Goal: Contribute content: Contribute content

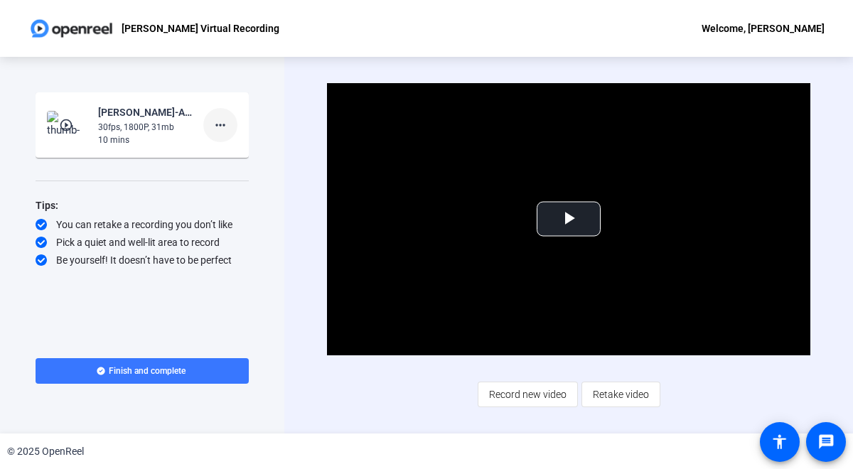
click at [223, 123] on mat-icon "more_horiz" at bounding box center [220, 125] width 17 height 17
click at [152, 180] on div at bounding box center [426, 234] width 853 height 469
click at [569, 219] on span "Video Player" at bounding box center [569, 219] width 0 height 0
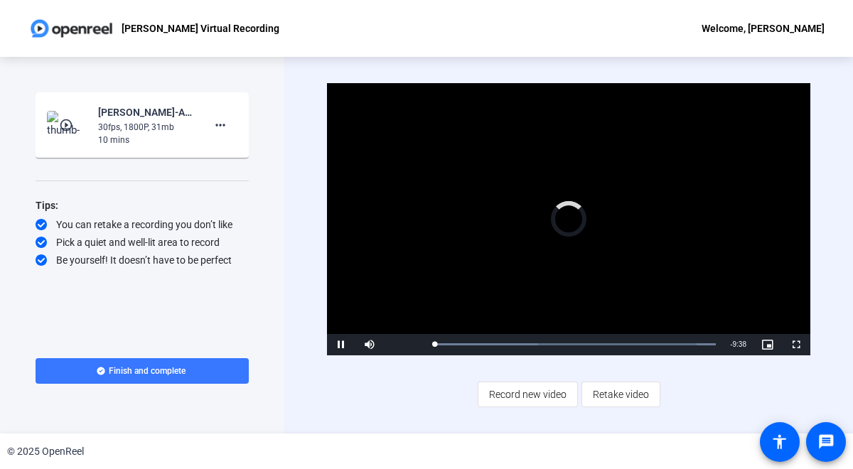
click at [420, 401] on div "Video Player is loading. Play Video Pause Mute Current Time 0:02 / Duration 9:4…" at bounding box center [569, 245] width 484 height 324
click at [339, 345] on span "Video Player" at bounding box center [341, 345] width 28 height 0
drag, startPoint x: 437, startPoint y: 344, endPoint x: 422, endPoint y: 344, distance: 15.6
click at [422, 344] on div "Play Mute Current Time 0:00 / Duration 9:40 Loaded : 100.00% 0:00 0:00 Stream T…" at bounding box center [569, 344] width 484 height 21
click at [340, 345] on span "Video Player" at bounding box center [341, 345] width 28 height 0
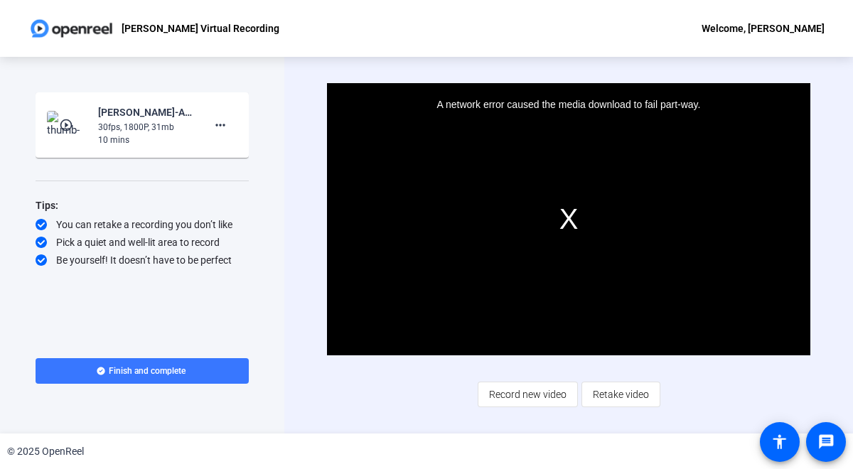
click at [565, 219] on div "A network error caused the media download to fail part-way." at bounding box center [569, 219] width 484 height 272
click at [242, 188] on div "Start Recording play_circle_outline Kim Lance-ANPL6325-Kim-s Virtual Recording-…" at bounding box center [142, 212] width 213 height 240
click at [226, 117] on mat-icon "more_horiz" at bounding box center [220, 125] width 17 height 17
click at [283, 110] on div at bounding box center [426, 234] width 853 height 469
click at [60, 112] on img at bounding box center [68, 125] width 42 height 28
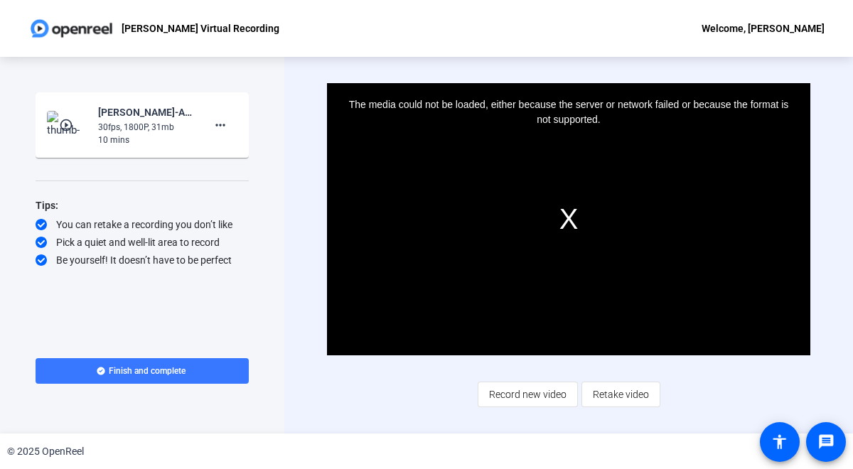
click at [567, 219] on div "The media could not be loaded, either because the server or network failed or b…" at bounding box center [569, 219] width 484 height 272
click at [191, 324] on div "Start Recording play_circle_outline Kim Lance-ANPL6325-Kim-s Virtual Recording-…" at bounding box center [142, 212] width 213 height 240
click at [543, 398] on span "Record new video" at bounding box center [528, 394] width 78 height 27
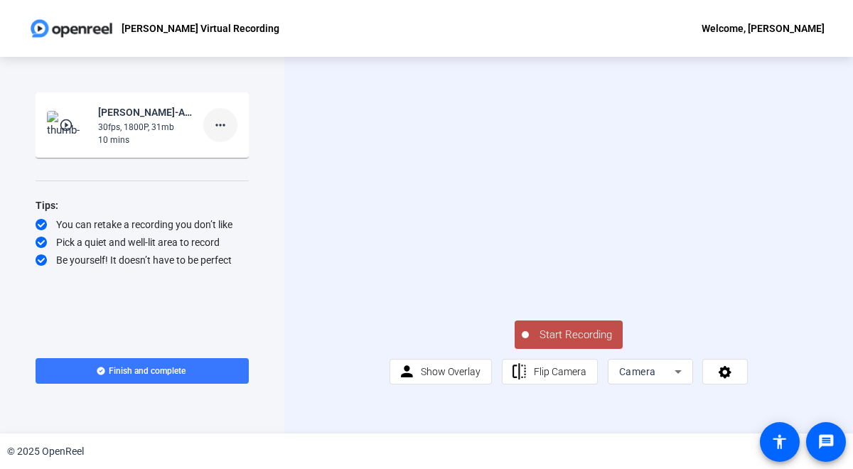
click at [218, 126] on mat-icon "more_horiz" at bounding box center [220, 125] width 17 height 17
click at [222, 154] on span "Delete clip" at bounding box center [243, 155] width 57 height 17
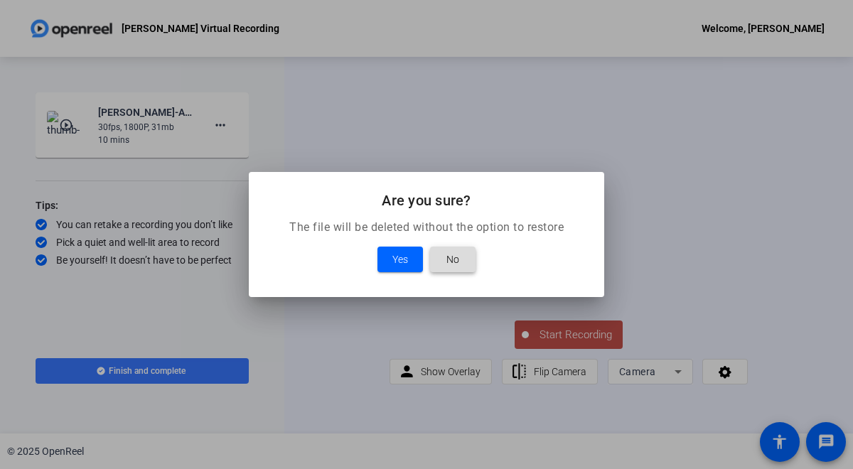
click at [452, 262] on span "No" at bounding box center [453, 259] width 13 height 17
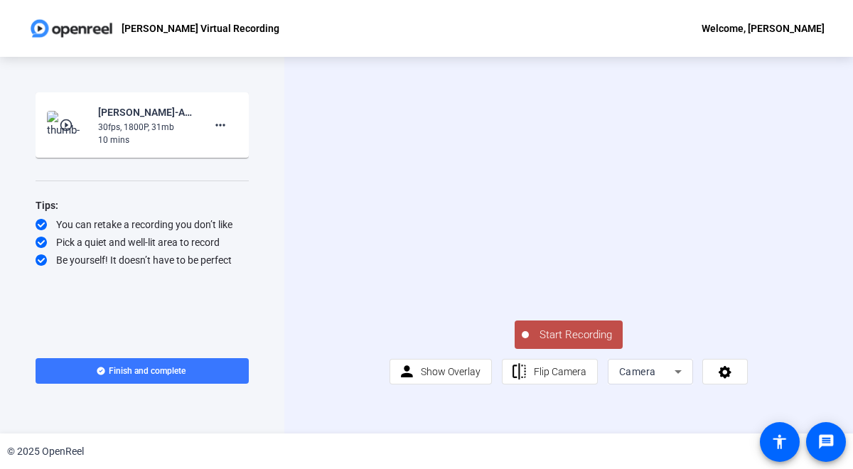
click at [309, 371] on div "Start Recording person Show Overlay flip Flip Camera Camera" at bounding box center [568, 245] width 569 height 377
click at [140, 124] on div "30fps, 1800P, 31mb" at bounding box center [145, 127] width 95 height 13
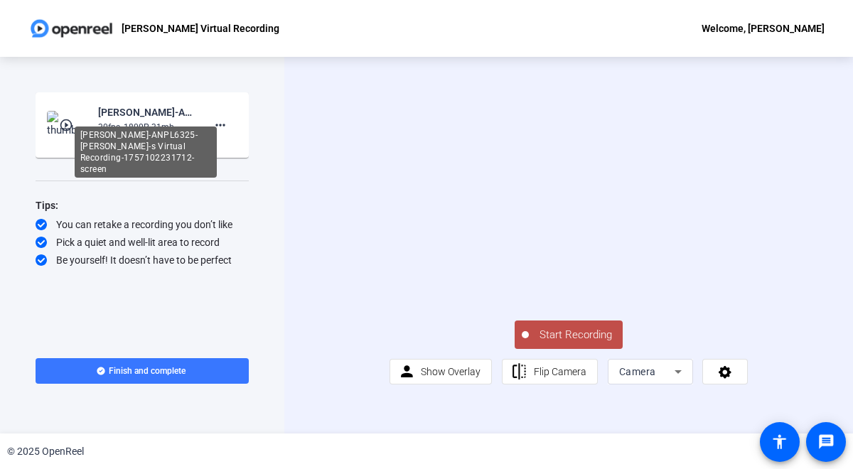
click at [122, 109] on div "Kim Lance-ANPL6325-Kim-s Virtual Recording-1757102231712-screen" at bounding box center [145, 112] width 95 height 17
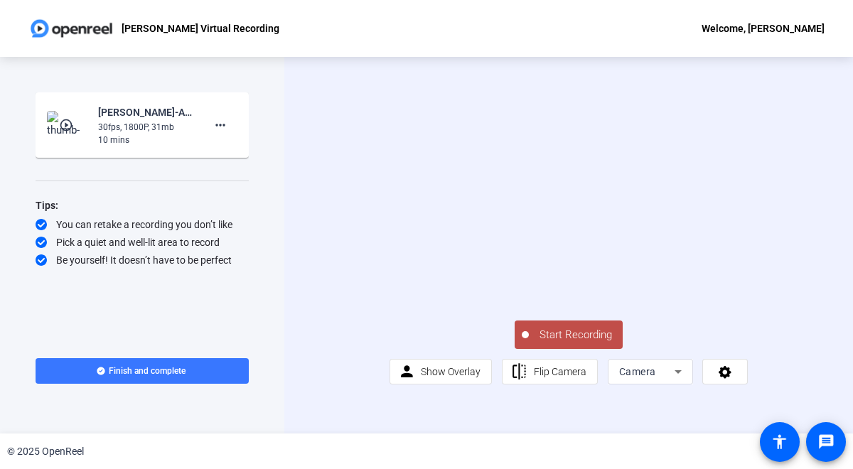
click at [71, 125] on mat-icon "play_circle_outline" at bounding box center [67, 125] width 17 height 14
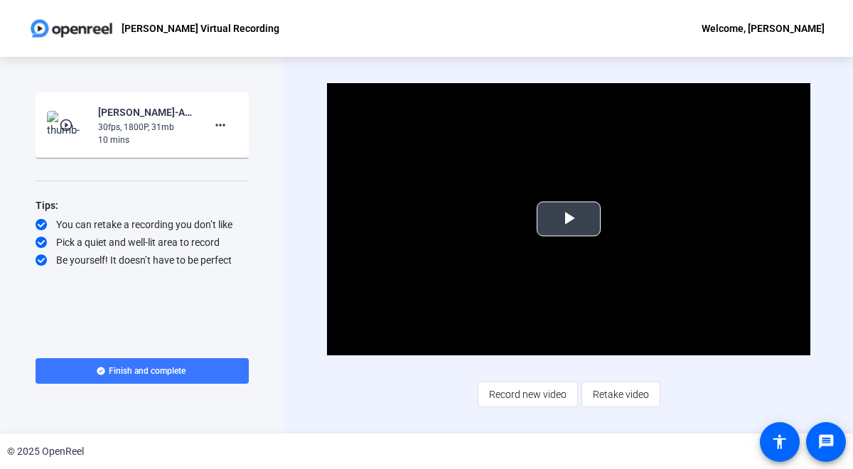
click at [569, 219] on span "Video Player" at bounding box center [569, 219] width 0 height 0
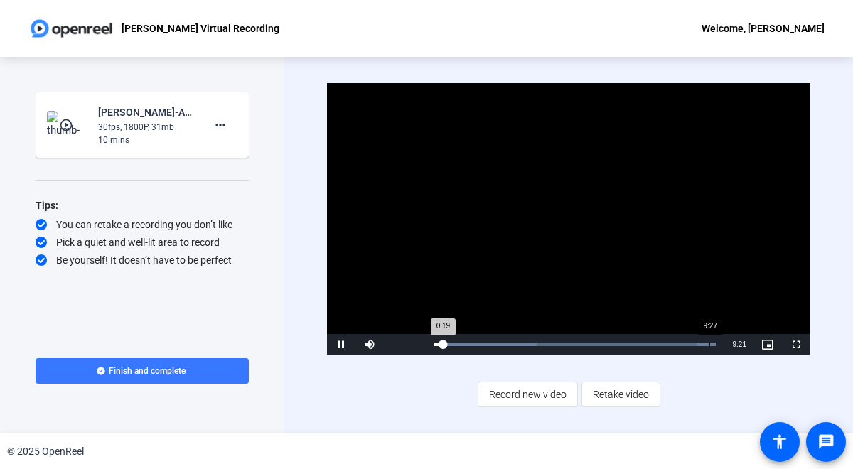
click at [709, 342] on div "Loaded : 100.00% 9:27 0:19" at bounding box center [575, 344] width 297 height 21
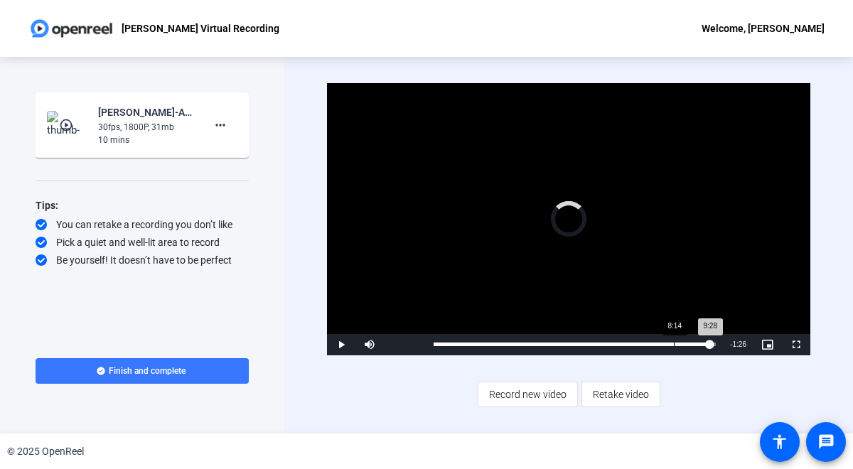
click at [674, 343] on div "8:14" at bounding box center [674, 345] width 1 height 4
click at [705, 346] on div "9:18" at bounding box center [570, 345] width 272 height 4
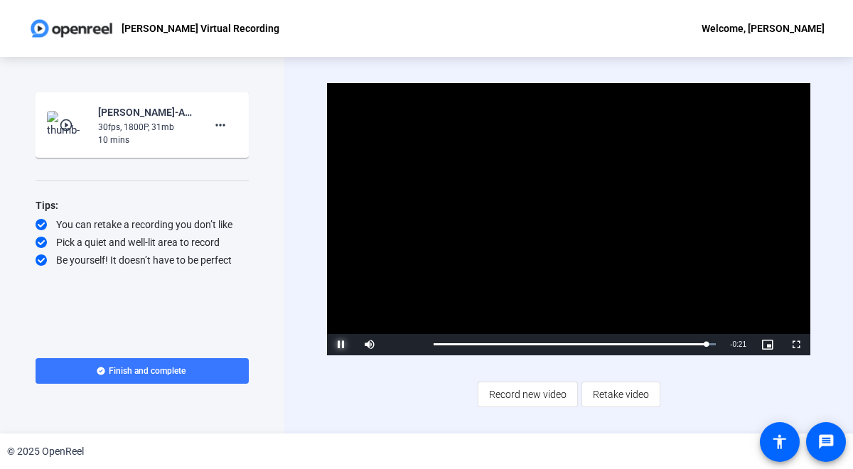
click at [343, 345] on span "Video Player" at bounding box center [341, 345] width 28 height 0
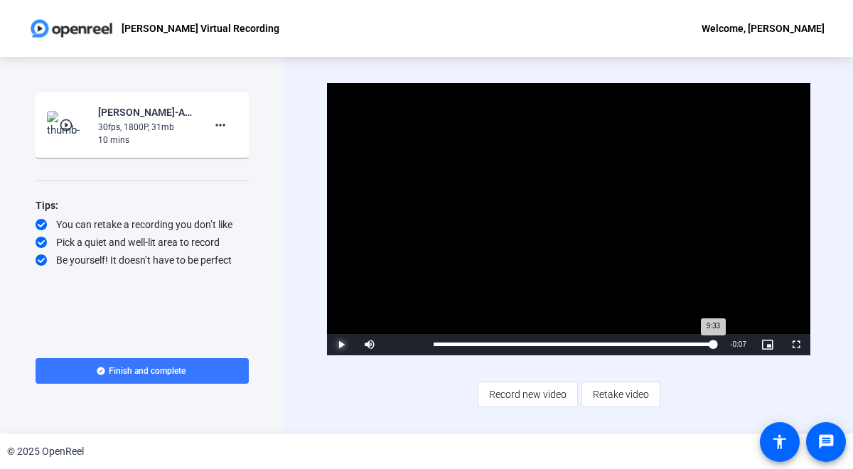
click at [713, 346] on div "9:33" at bounding box center [573, 345] width 279 height 4
click at [708, 345] on div "9:23" at bounding box center [571, 345] width 274 height 4
click at [692, 346] on div "Loaded : 100.00% 8:50 8:50" at bounding box center [575, 345] width 282 height 4
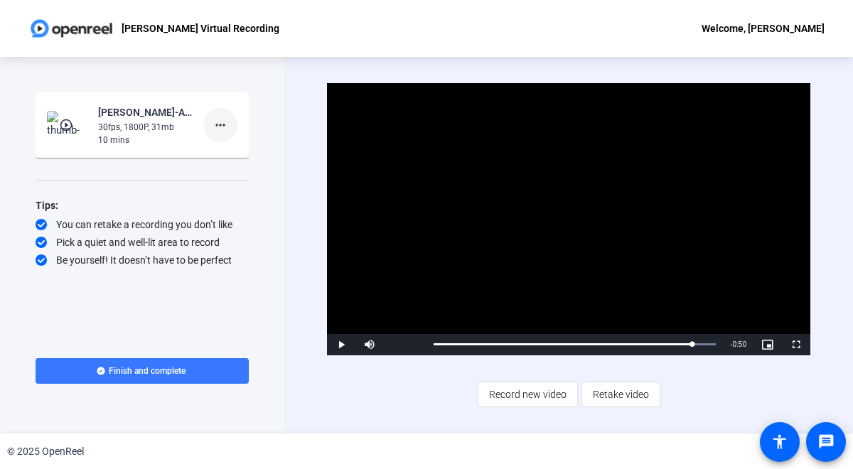
click at [217, 124] on mat-icon "more_horiz" at bounding box center [220, 125] width 17 height 17
click at [228, 186] on span "Add Notes" at bounding box center [243, 190] width 57 height 17
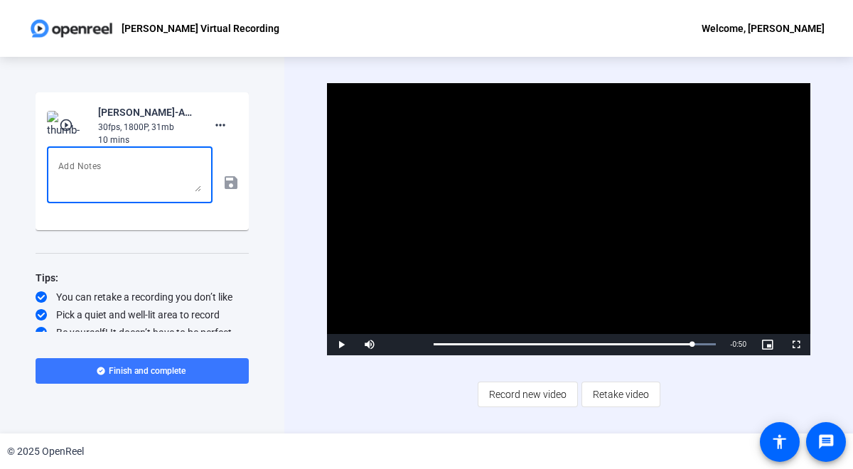
click at [106, 159] on textarea at bounding box center [129, 175] width 143 height 34
click at [186, 168] on textarea "Team. I had to pause (guest arrived at my B&B). Please cut this at the end of R…" at bounding box center [129, 175] width 143 height 34
click at [188, 166] on textarea "Team. I had to pause (guest arrived at my B&B). Please cut this at the end of R…" at bounding box center [129, 175] width 143 height 34
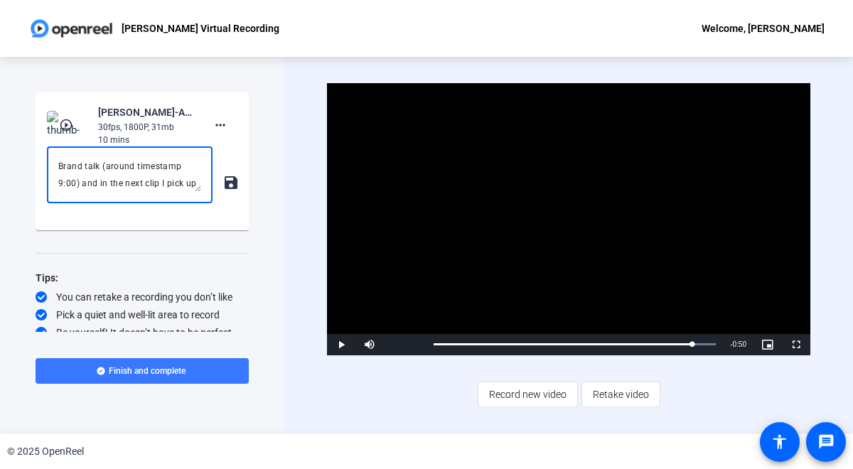
click at [173, 182] on textarea "Team. I had to pause (guest arrived at my B&B). Please cut this at the end of R…" at bounding box center [129, 175] width 143 height 34
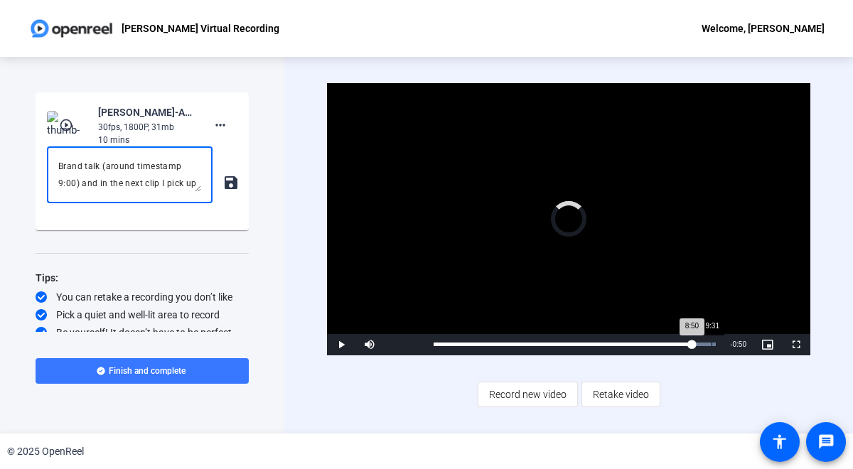
click at [711, 343] on div "Loaded : 100.00% 9:31 8:50" at bounding box center [575, 345] width 282 height 4
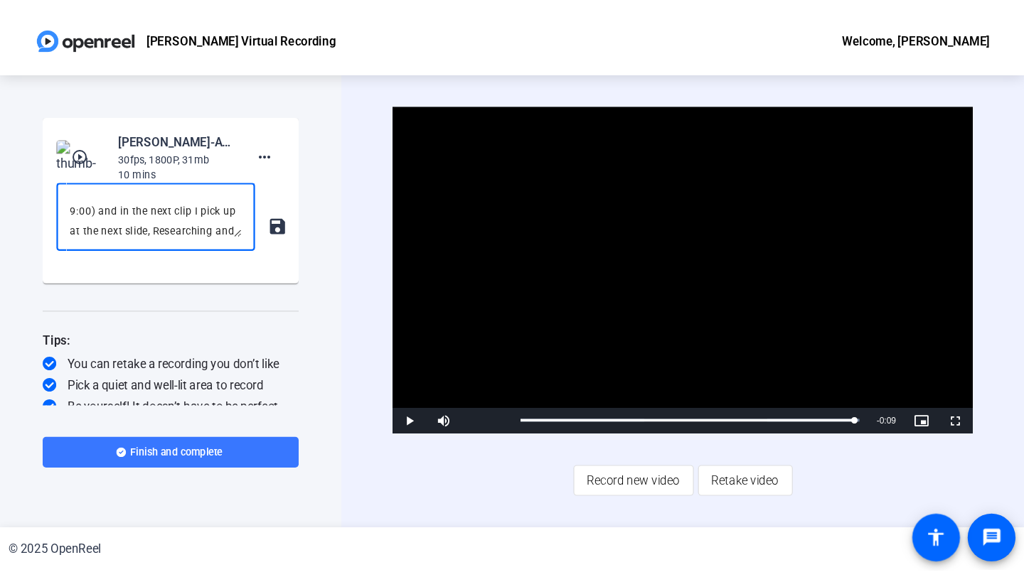
scroll to position [82, 0]
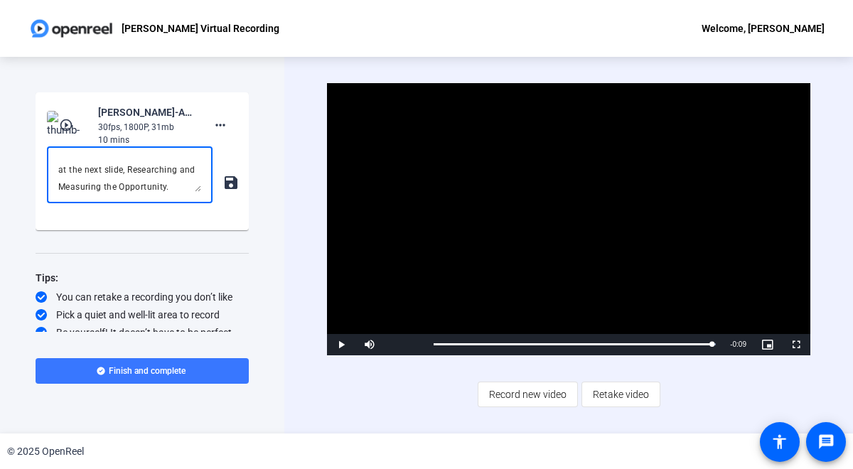
type textarea "Team. I had to pause (guest arrived at my B&B). Please cut this at the end of R…"
click at [238, 250] on div "Start Recording play_circle_outline Kim Lance-ANPL6325-Kim-s Virtual Recording-…" at bounding box center [142, 212] width 213 height 240
click at [208, 363] on span at bounding box center [142, 371] width 213 height 34
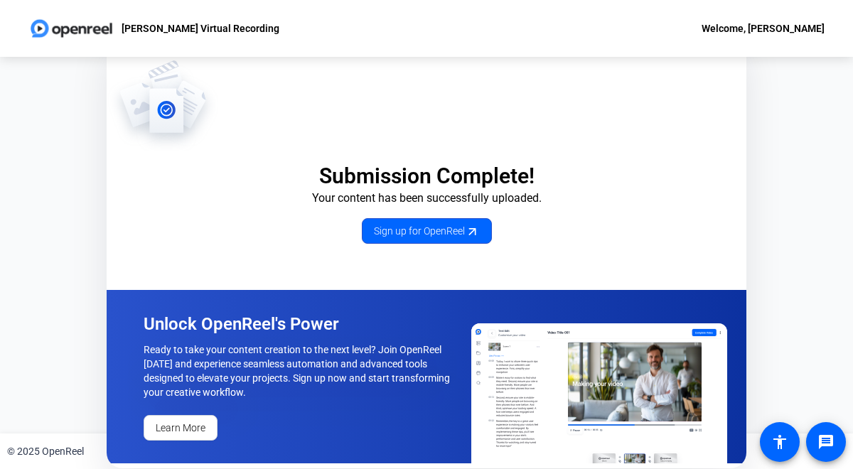
click at [368, 99] on div "Submission Complete! Your content has been successfully uploaded. Sign up for O…" at bounding box center [427, 151] width 640 height 185
click at [771, 21] on div "Welcome, [PERSON_NAME]" at bounding box center [763, 28] width 123 height 17
click at [712, 107] on div at bounding box center [426, 234] width 853 height 469
click at [758, 29] on div "Welcome, [PERSON_NAME]" at bounding box center [763, 28] width 123 height 17
click at [830, 443] on div at bounding box center [426, 234] width 853 height 469
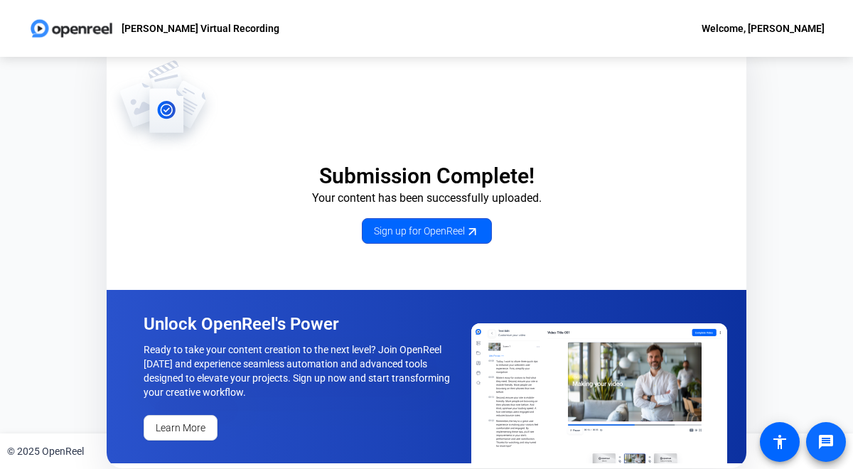
click at [821, 436] on mat-icon "message" at bounding box center [826, 442] width 17 height 17
click at [170, 105] on img at bounding box center [163, 105] width 113 height 92
click at [99, 29] on img at bounding box center [71, 28] width 86 height 28
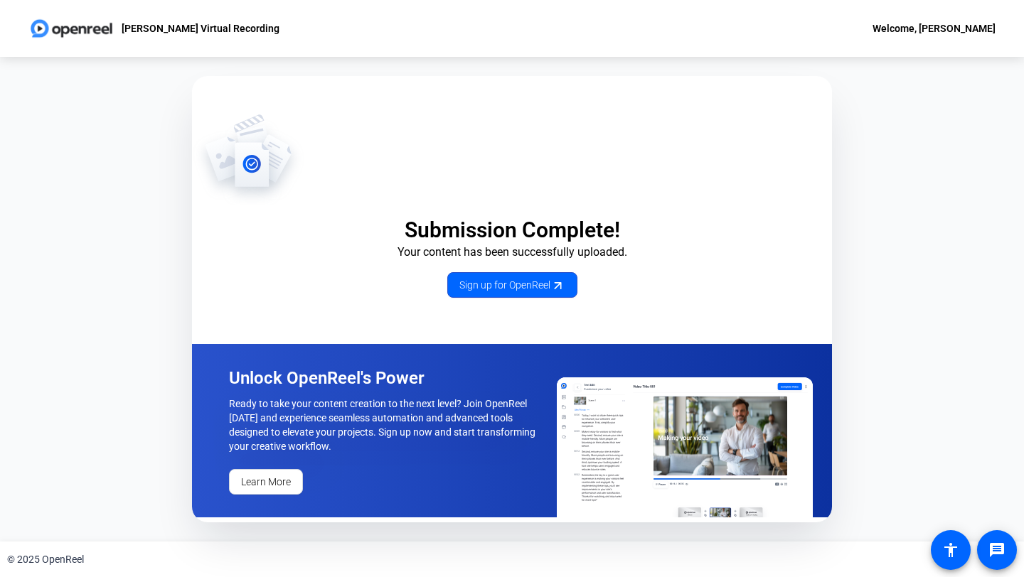
click at [853, 28] on div "Welcome, [PERSON_NAME]" at bounding box center [934, 28] width 123 height 17
click at [853, 135] on div at bounding box center [512, 288] width 1024 height 577
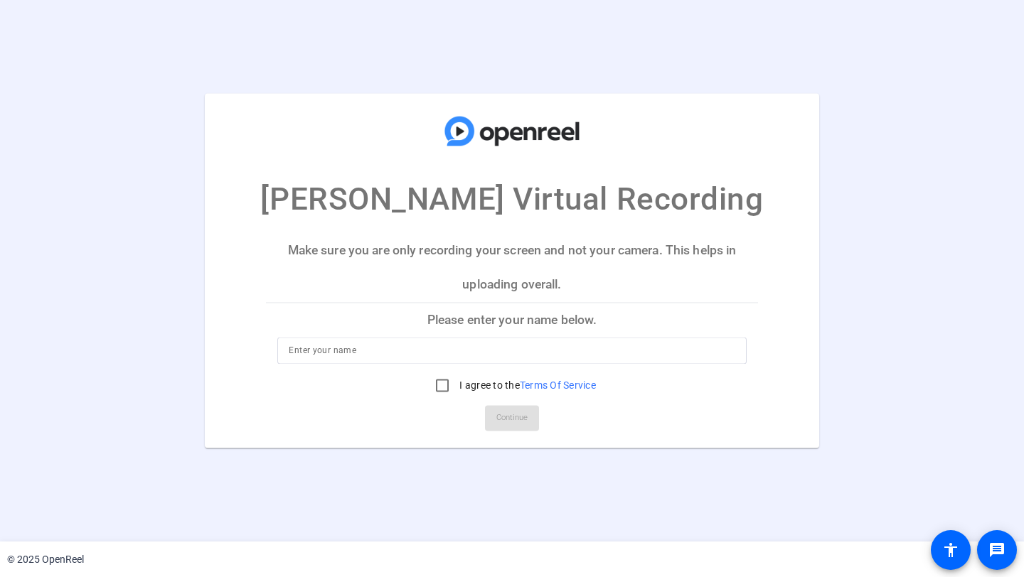
click at [486, 354] on input at bounding box center [512, 351] width 446 height 17
type input "Kim Lance"
click at [442, 387] on input "I agree to the Terms Of Service" at bounding box center [442, 386] width 28 height 28
checkbox input "true"
click at [513, 417] on span "Continue" at bounding box center [511, 418] width 31 height 21
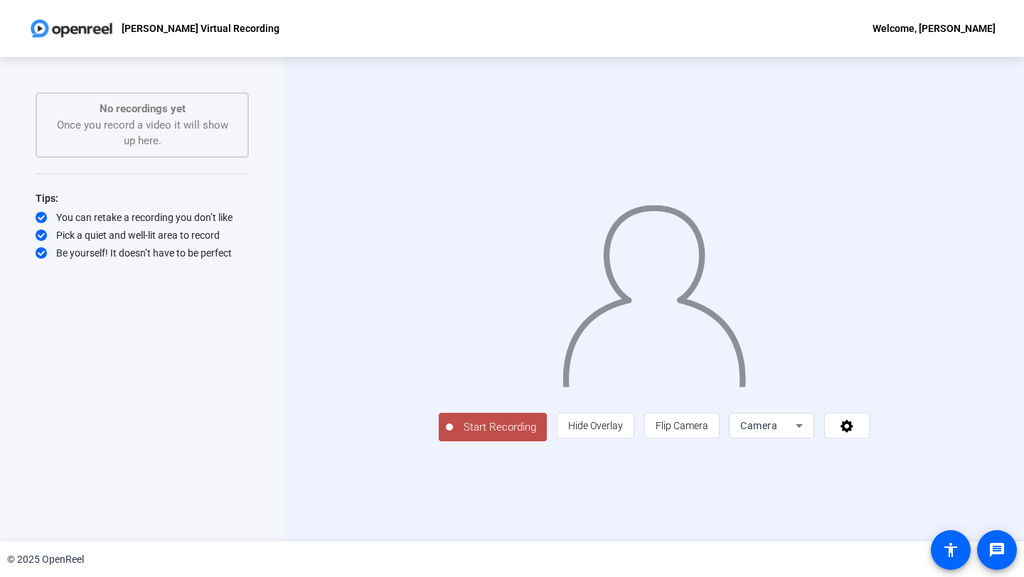
click at [803, 428] on icon at bounding box center [799, 427] width 7 height 4
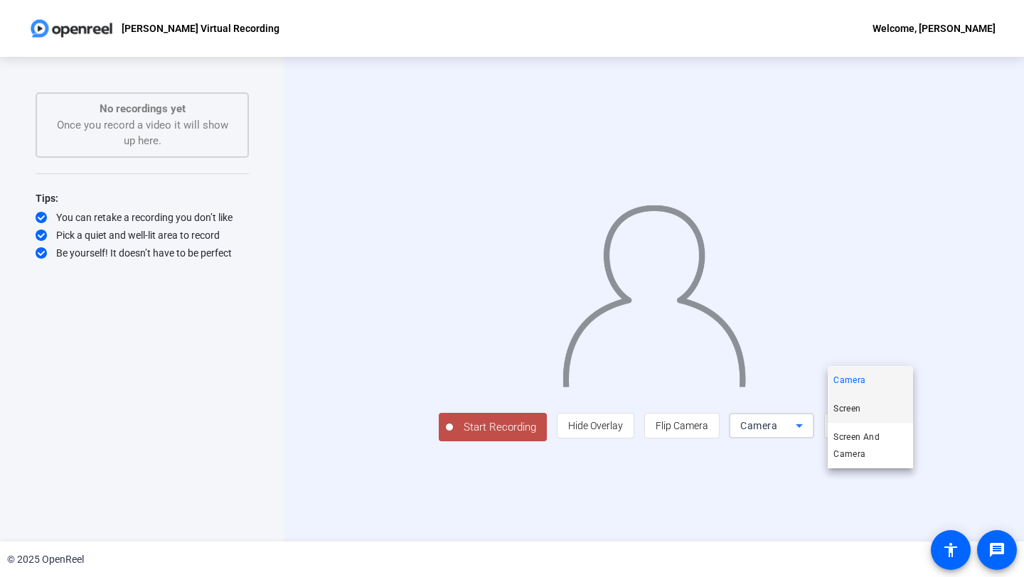
click at [873, 406] on mat-option "Screen" at bounding box center [870, 409] width 85 height 28
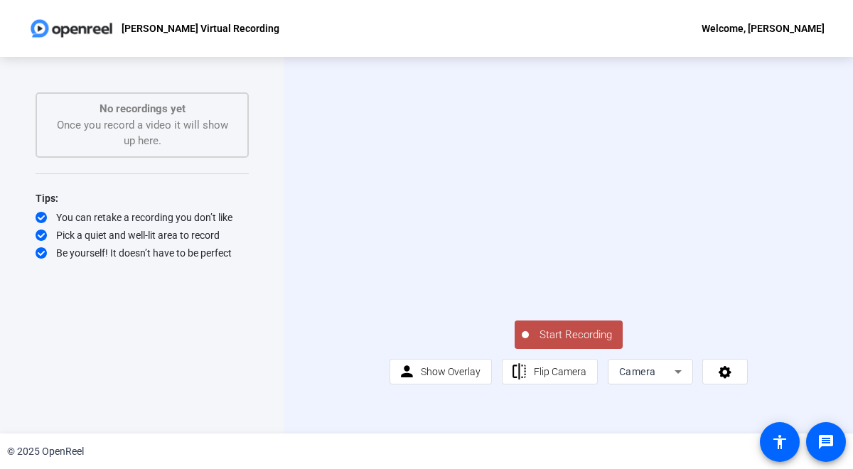
click at [679, 380] on icon at bounding box center [678, 371] width 17 height 17
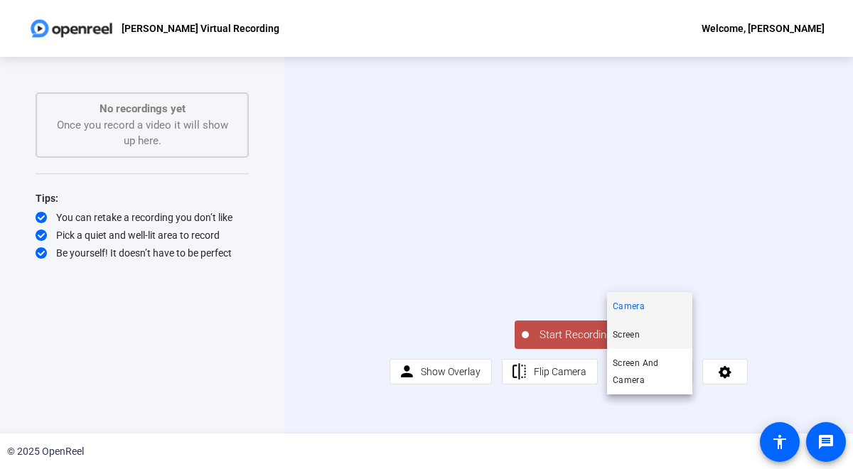
click at [661, 331] on mat-option "Screen" at bounding box center [649, 335] width 85 height 28
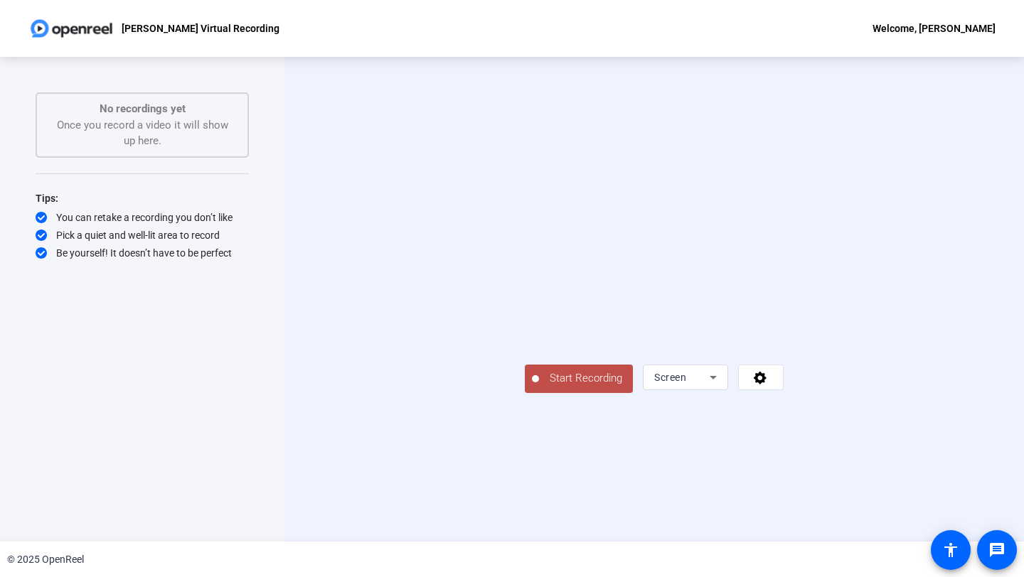
click at [539, 387] on span "Start Recording" at bounding box center [586, 379] width 94 height 16
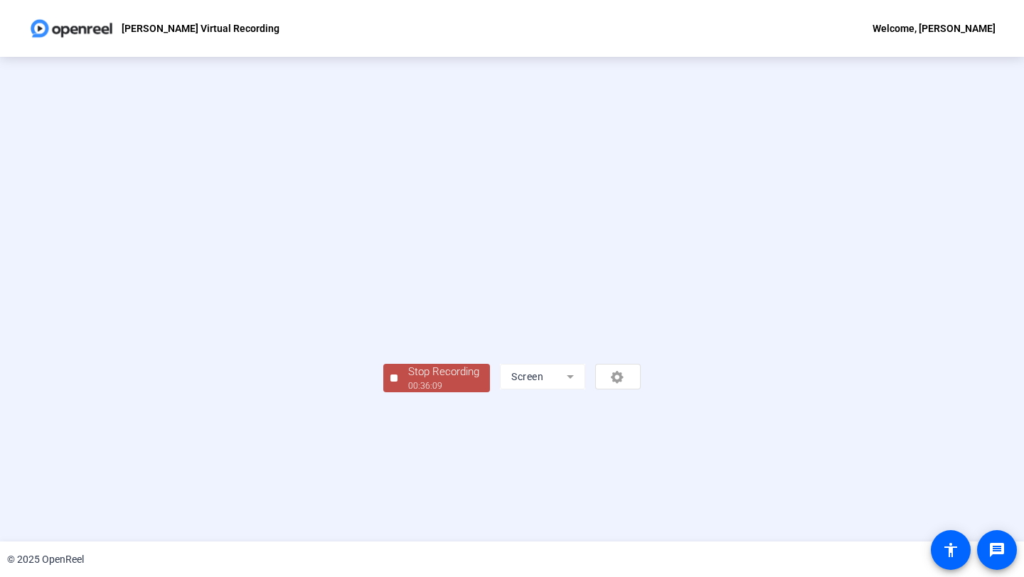
click at [408, 380] on div "Stop Recording" at bounding box center [443, 372] width 71 height 16
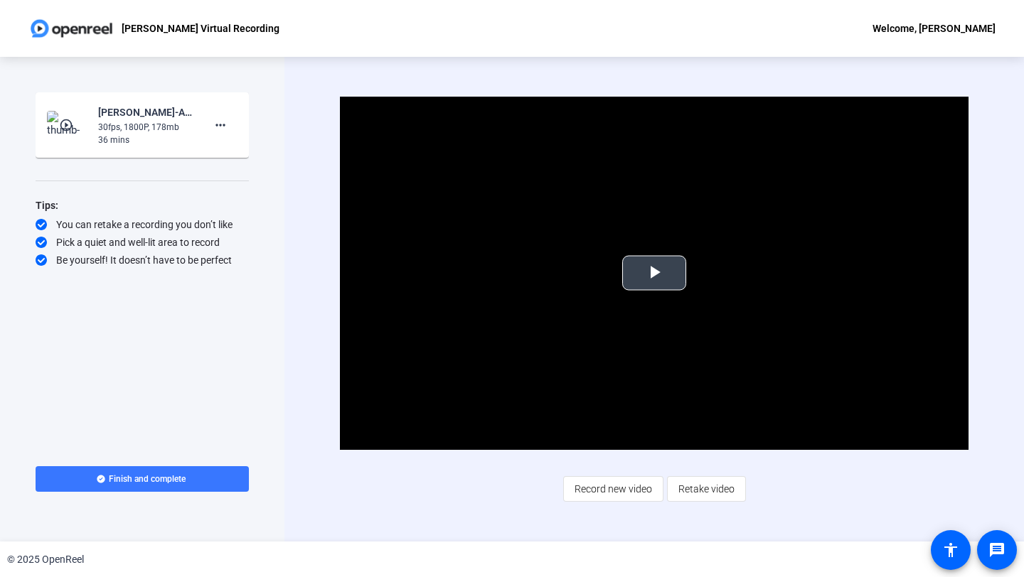
click at [654, 273] on span "Video Player" at bounding box center [654, 273] width 0 height 0
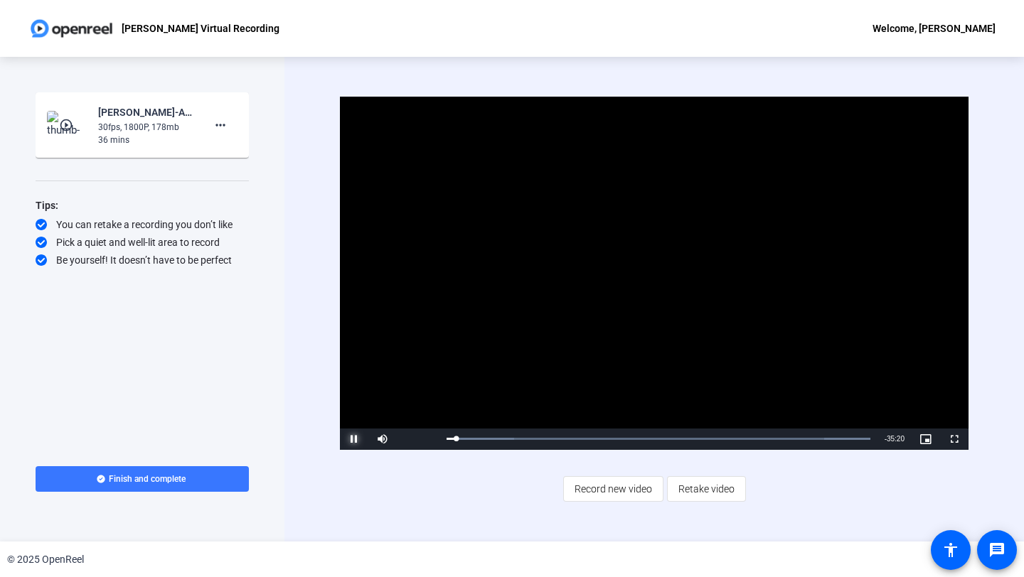
click at [356, 440] on span "Video Player" at bounding box center [354, 440] width 28 height 0
click at [352, 440] on span "Video Player" at bounding box center [354, 440] width 28 height 0
click at [542, 438] on div "08:08" at bounding box center [542, 439] width 1 height 4
click at [450, 441] on div "Loaded : 100.00% 00:21 08:30" at bounding box center [659, 439] width 424 height 4
click at [381, 440] on span "Video Player" at bounding box center [382, 440] width 28 height 0
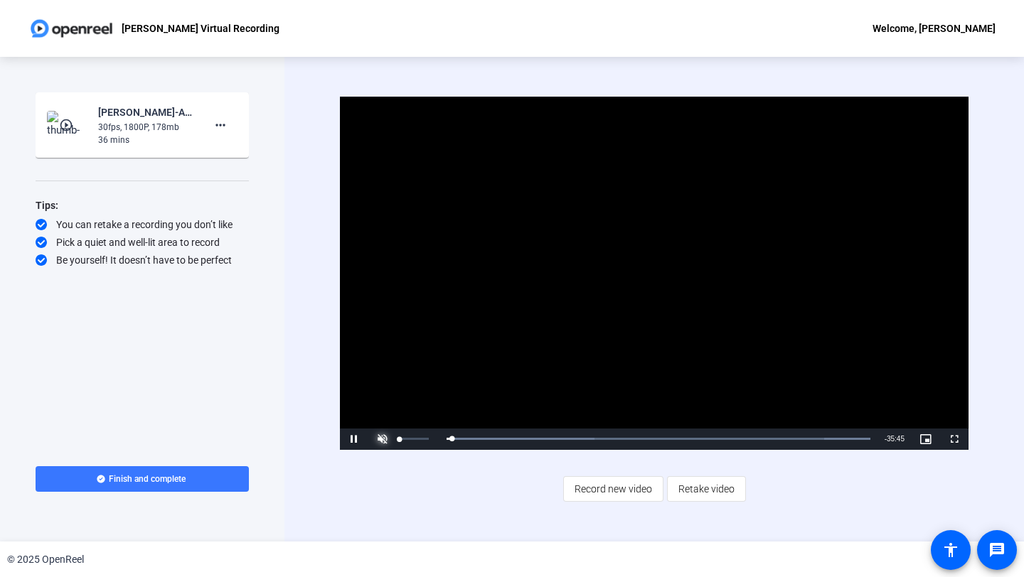
click at [381, 440] on span "Video Player" at bounding box center [382, 440] width 28 height 0
click at [429, 440] on div "Volume Level" at bounding box center [414, 439] width 29 height 2
click at [378, 440] on span "Video Player" at bounding box center [382, 440] width 28 height 0
click at [379, 440] on span "Video Player" at bounding box center [382, 440] width 28 height 0
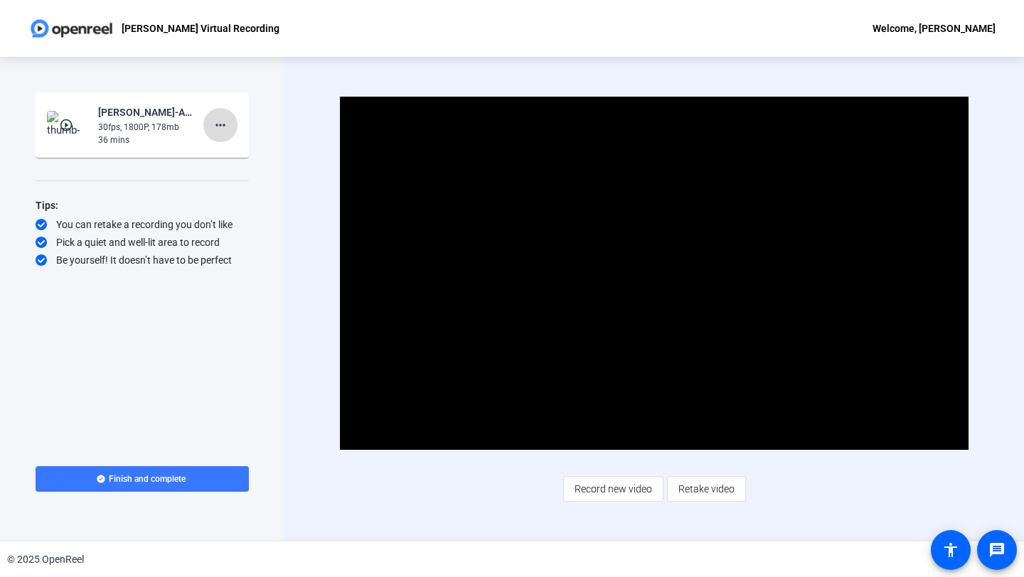
click at [223, 123] on mat-icon "more_horiz" at bounding box center [220, 125] width 17 height 17
click at [135, 188] on div at bounding box center [512, 288] width 1024 height 577
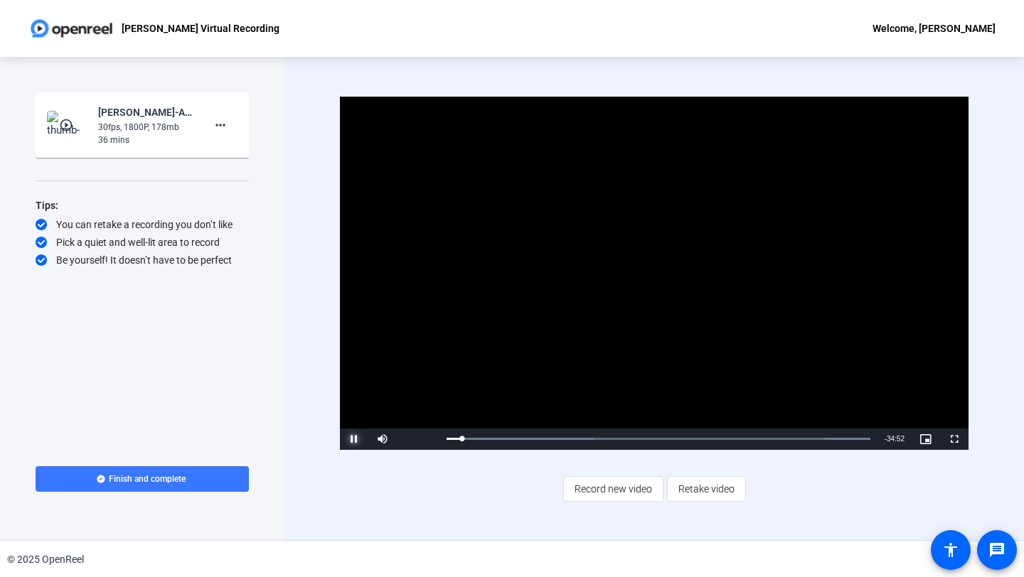
click at [358, 440] on span "Video Player" at bounding box center [354, 440] width 28 height 0
click at [770, 440] on div "27:37" at bounding box center [770, 439] width 1 height 4
click at [358, 440] on span "Video Player" at bounding box center [354, 440] width 28 height 0
click at [357, 440] on span "Video Player" at bounding box center [354, 440] width 28 height 0
click at [179, 191] on div "Start Recording play_circle_outline Kim Lance-ANPL6325-Kim-s Virtual Recording-…" at bounding box center [142, 266] width 213 height 348
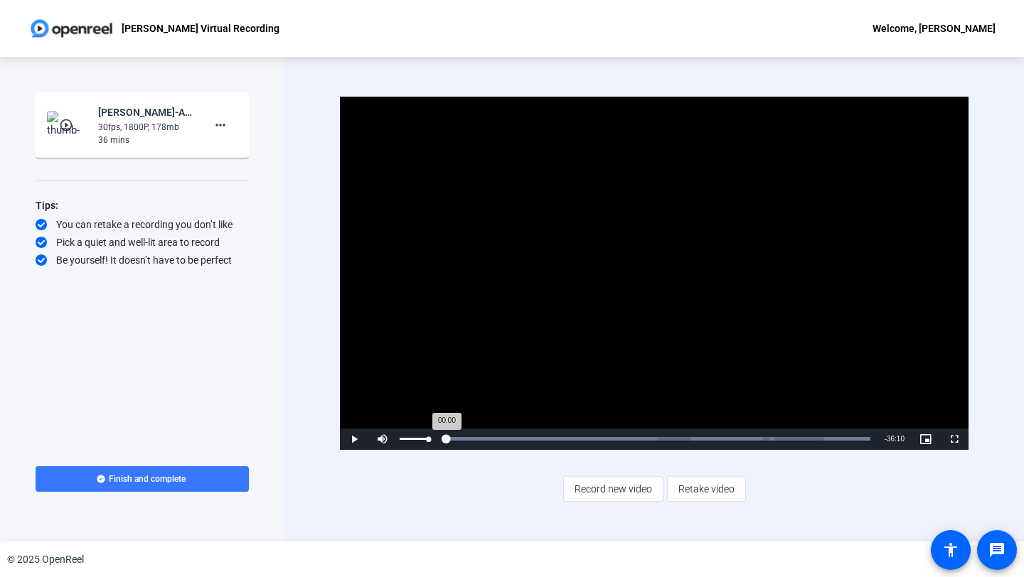
drag, startPoint x: 777, startPoint y: 438, endPoint x: 440, endPoint y: 438, distance: 337.8
click at [438, 437] on div "Play Mute 5% Current Time 0:00 / Duration 36:10 Loaded : 100.00% 00:00 00:00 St…" at bounding box center [654, 439] width 629 height 21
click at [454, 493] on div "Video Player is loading. Play Video Play Mute 5% Current Time 0:00 / Duration 3…" at bounding box center [654, 300] width 629 height 406
click at [355, 440] on span "Video Player" at bounding box center [354, 440] width 28 height 0
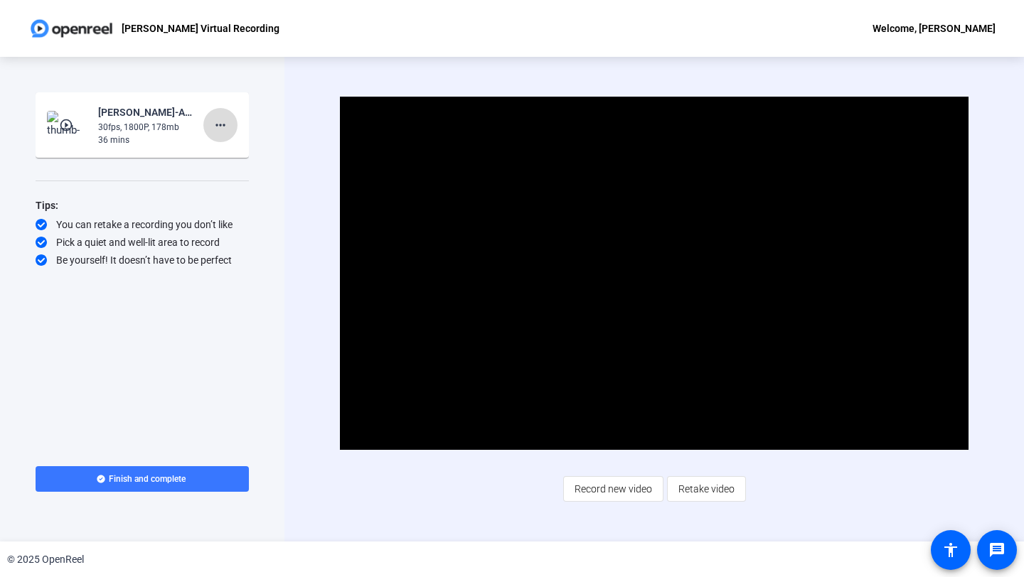
click at [223, 124] on mat-icon "more_horiz" at bounding box center [220, 125] width 17 height 17
click at [227, 190] on span "Add Notes" at bounding box center [243, 190] width 57 height 17
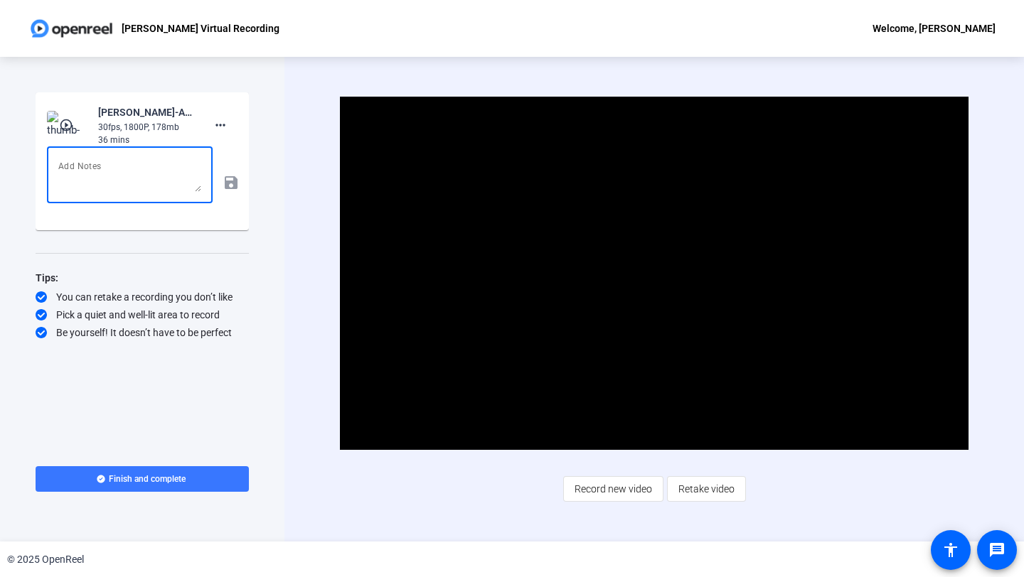
click at [137, 179] on textarea at bounding box center [129, 175] width 143 height 34
type textarea "Team. It seems like my audio was not captured? Will you please let me know if y…"
click at [161, 480] on span "Finish and complete" at bounding box center [147, 479] width 77 height 11
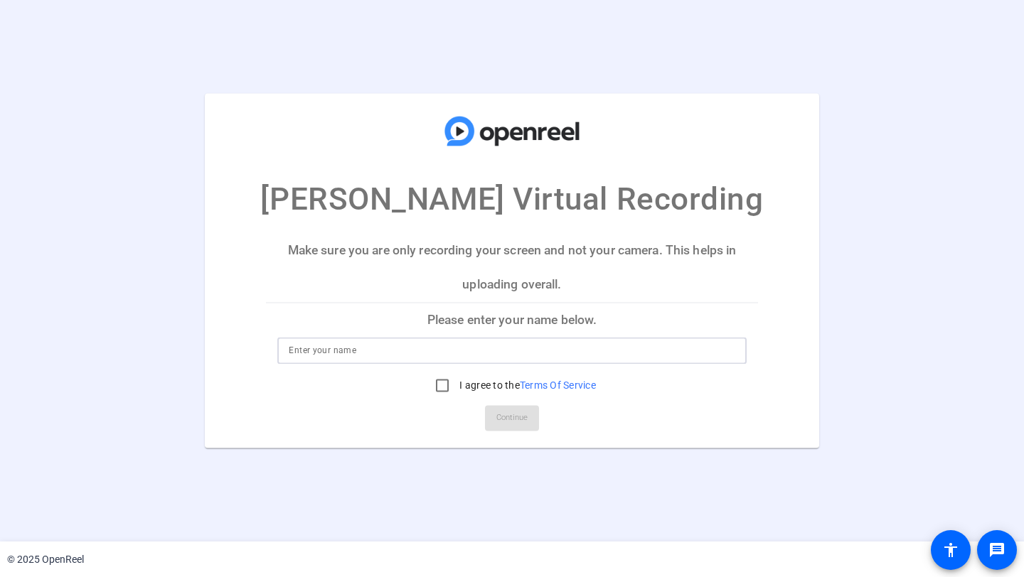
click at [505, 351] on input at bounding box center [512, 351] width 446 height 17
type input "[PERSON_NAME]"
click at [440, 387] on input "I agree to the Terms Of Service" at bounding box center [442, 386] width 28 height 28
checkbox input "true"
click at [503, 417] on span "Continue" at bounding box center [511, 418] width 31 height 21
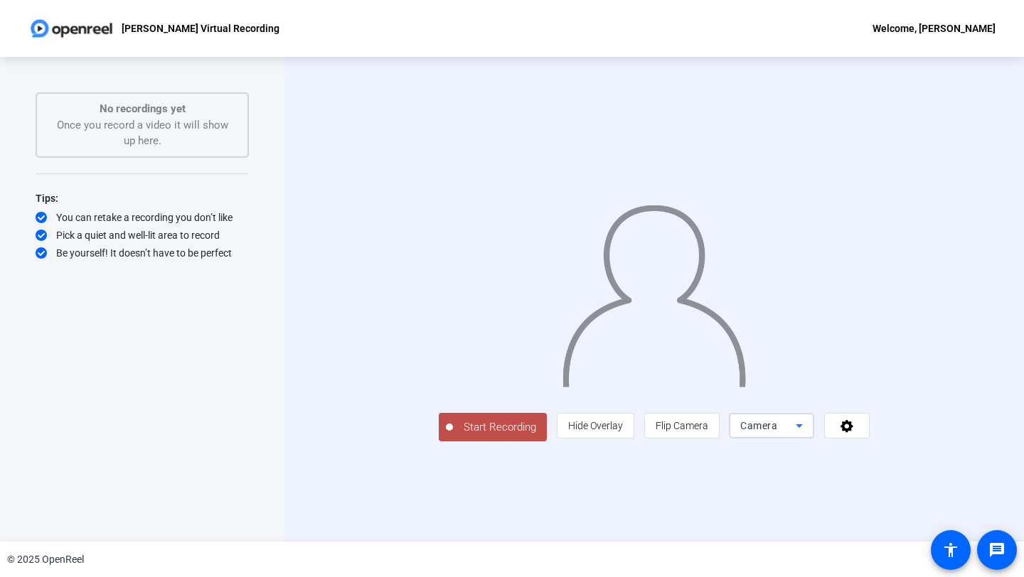
click at [808, 435] on icon at bounding box center [799, 425] width 17 height 17
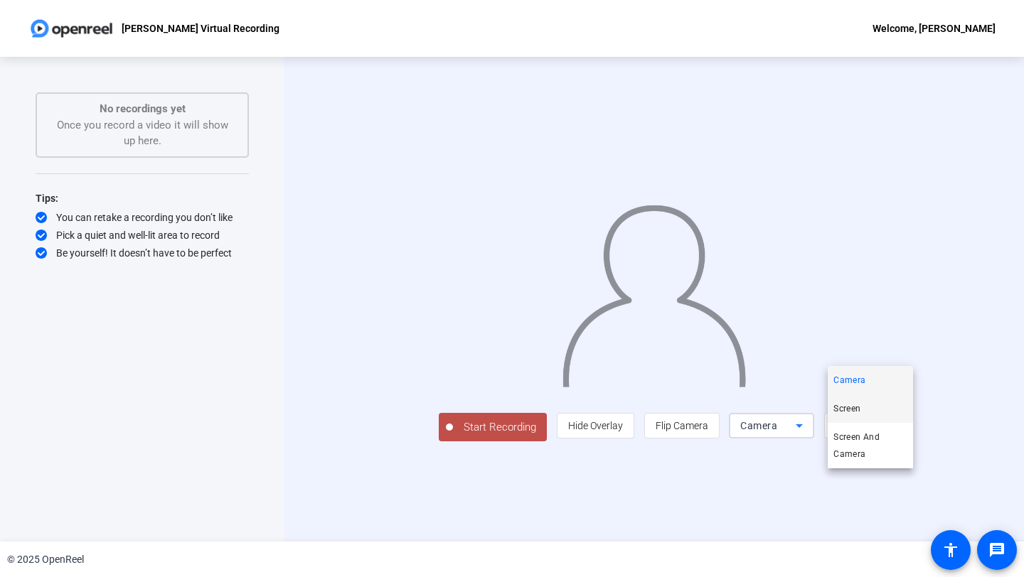
click at [880, 406] on mat-option "Screen" at bounding box center [870, 409] width 85 height 28
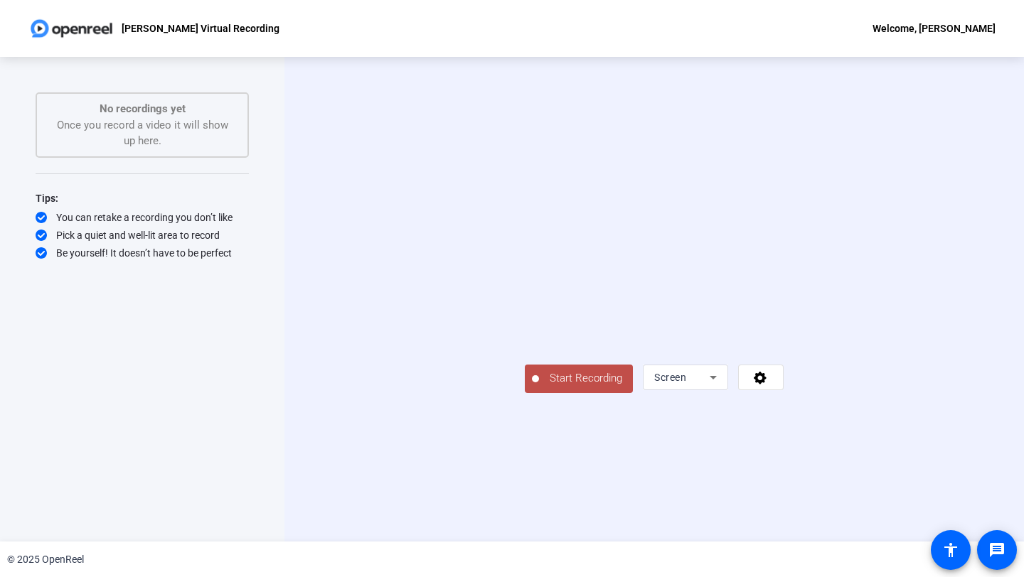
click at [539, 387] on span "Start Recording" at bounding box center [586, 379] width 94 height 16
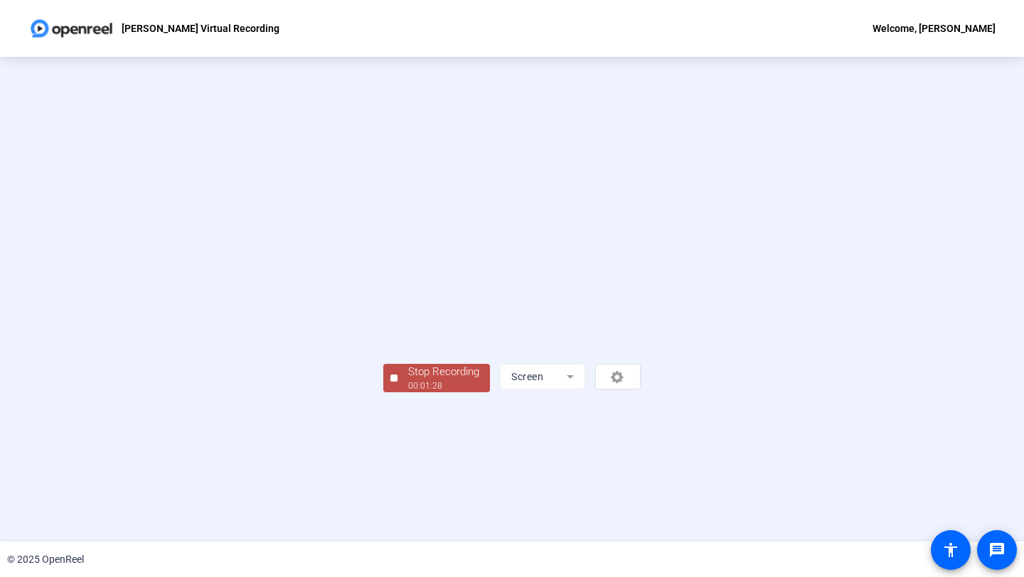
click at [408, 380] on div "Stop Recording" at bounding box center [443, 372] width 71 height 16
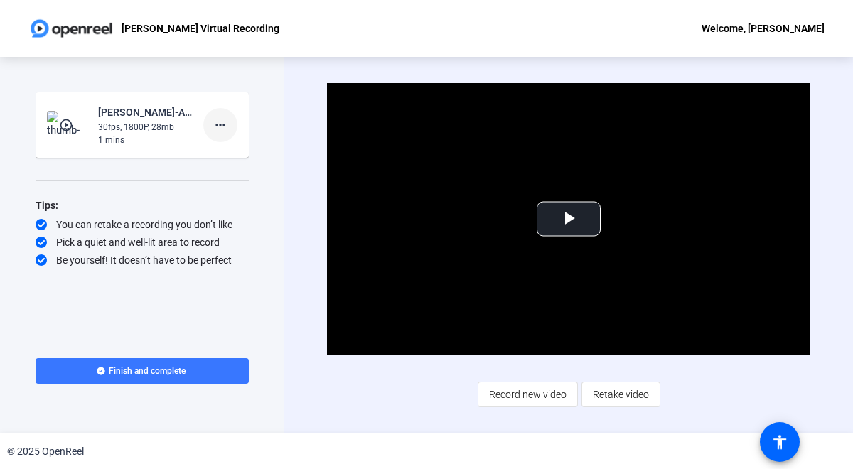
click at [219, 123] on mat-icon "more_horiz" at bounding box center [220, 125] width 17 height 17
click at [221, 154] on span "Delete clip" at bounding box center [243, 155] width 57 height 17
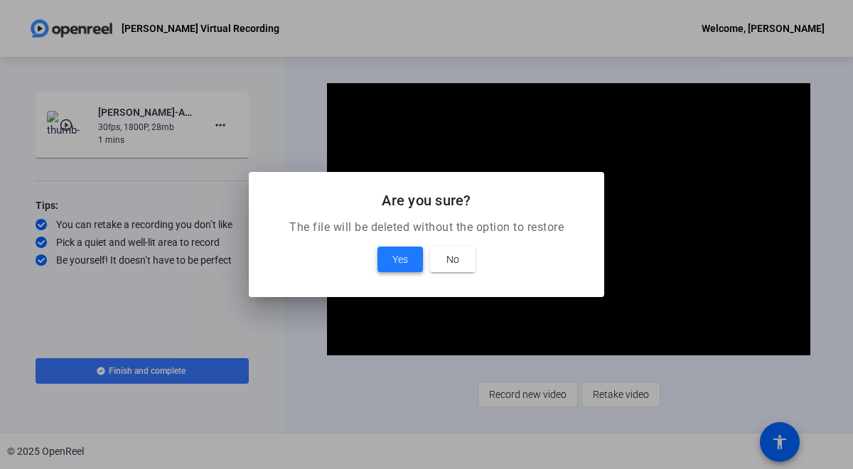
click at [401, 265] on span "Yes" at bounding box center [401, 259] width 16 height 17
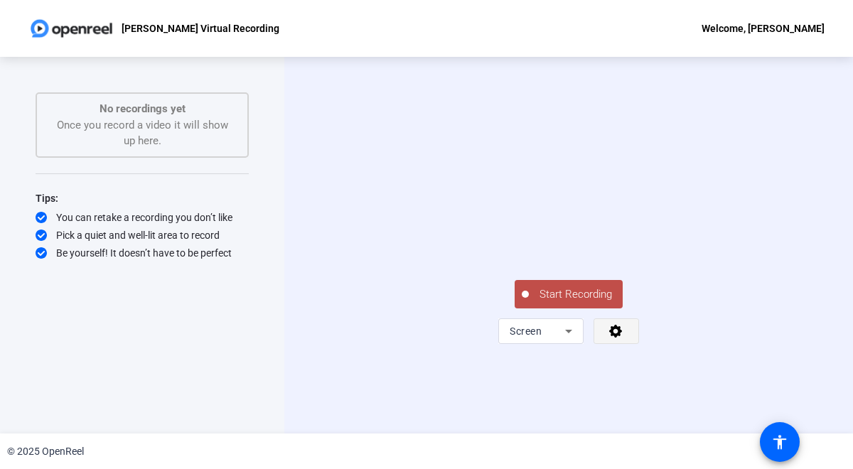
click at [607, 348] on span at bounding box center [617, 331] width 44 height 34
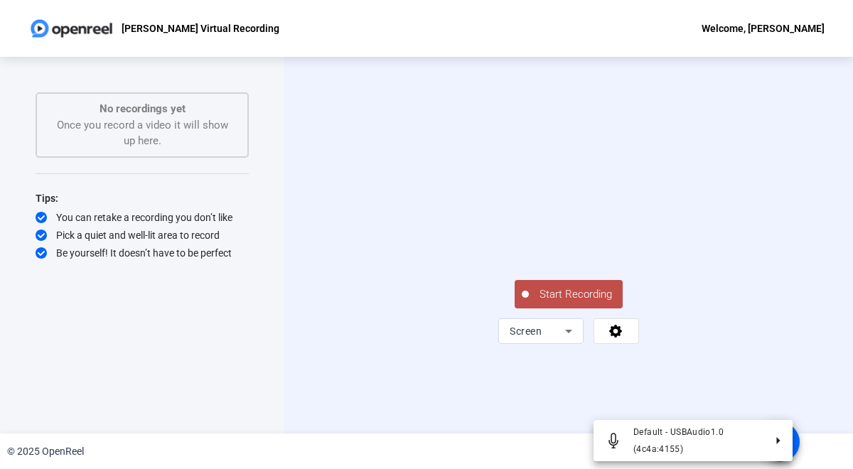
click at [395, 386] on div at bounding box center [426, 234] width 853 height 469
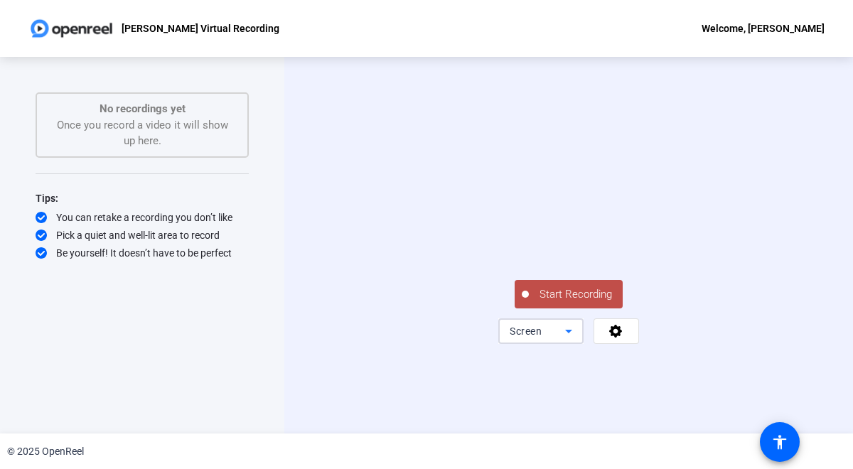
click at [570, 334] on icon at bounding box center [568, 332] width 7 height 4
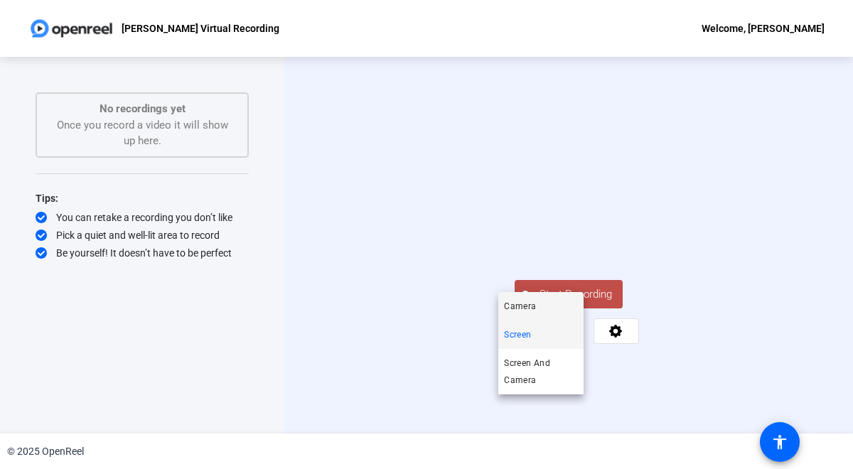
click at [542, 307] on mat-option "Camera" at bounding box center [541, 306] width 85 height 28
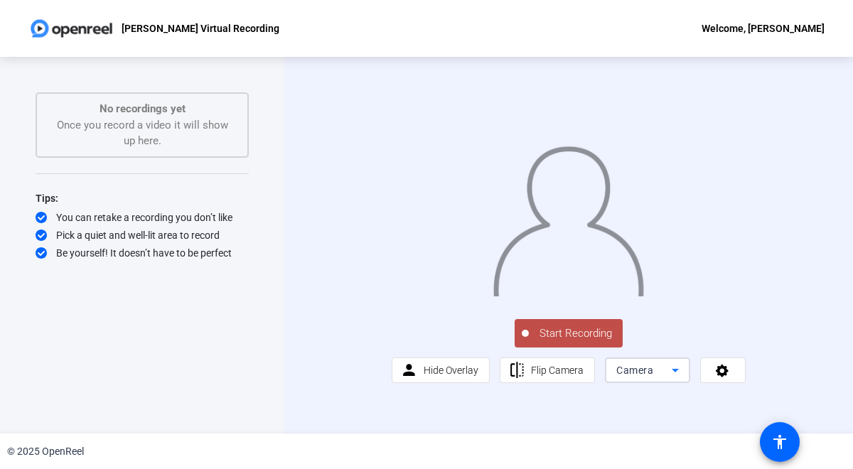
click at [676, 373] on icon at bounding box center [675, 371] width 7 height 4
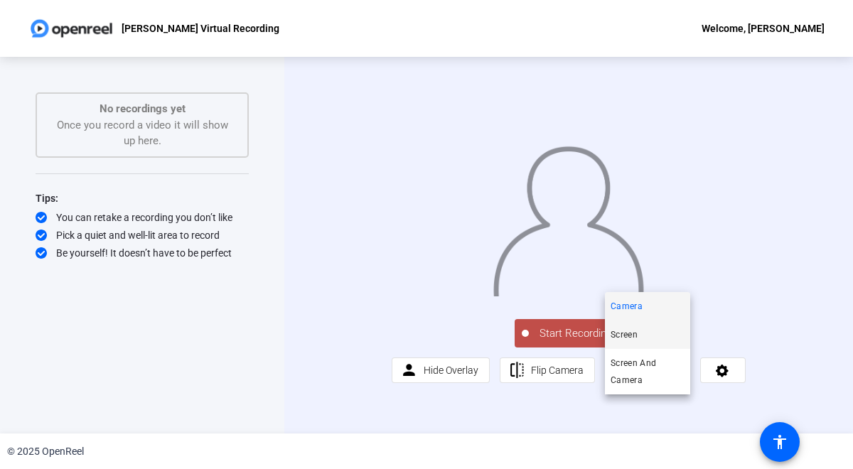
click at [661, 331] on mat-option "Screen" at bounding box center [647, 335] width 85 height 28
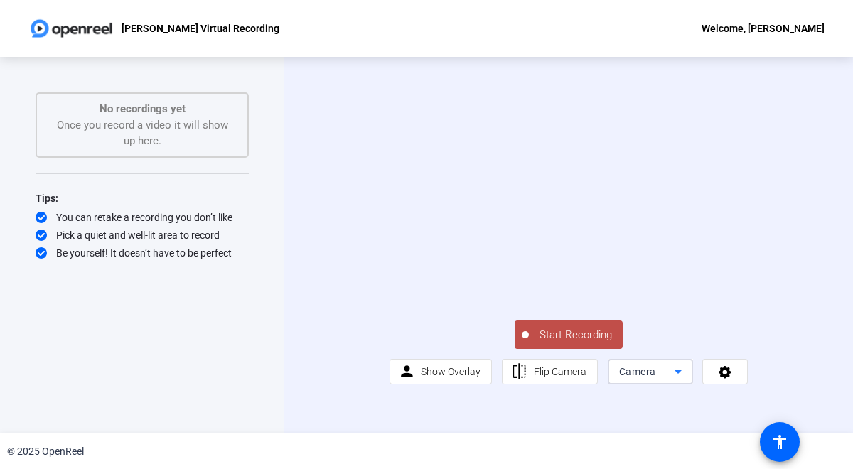
click at [676, 380] on icon at bounding box center [678, 371] width 17 height 17
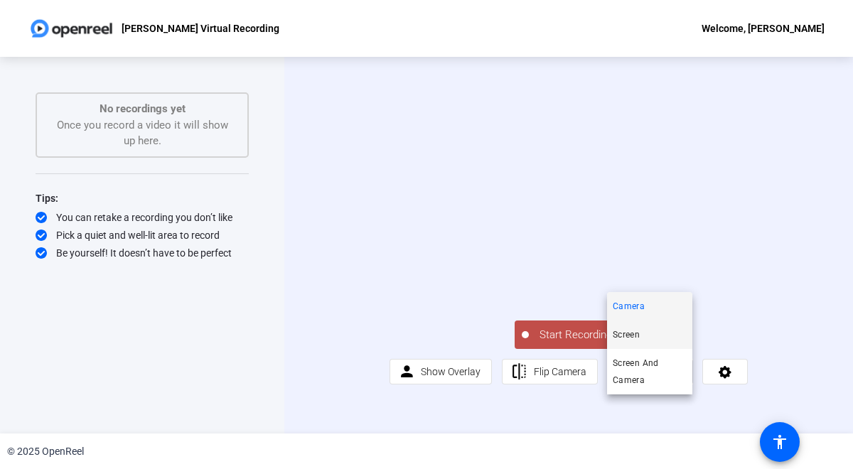
click at [654, 331] on mat-option "Screen" at bounding box center [649, 335] width 85 height 28
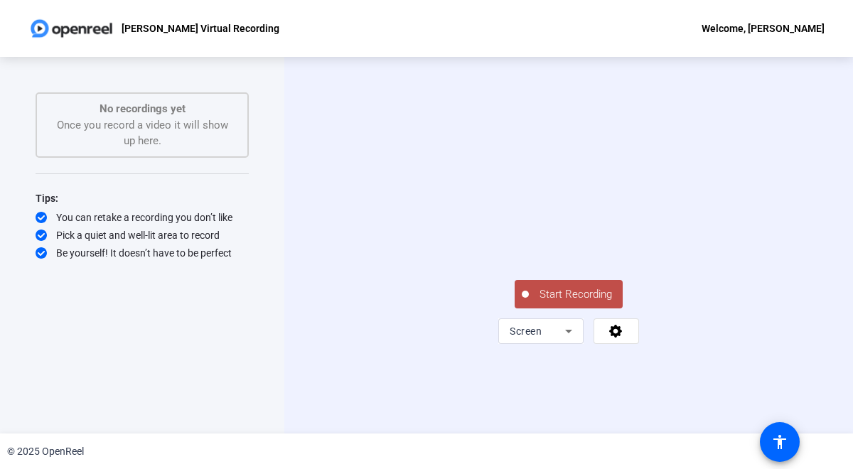
click at [577, 303] on span "Start Recording" at bounding box center [576, 295] width 94 height 16
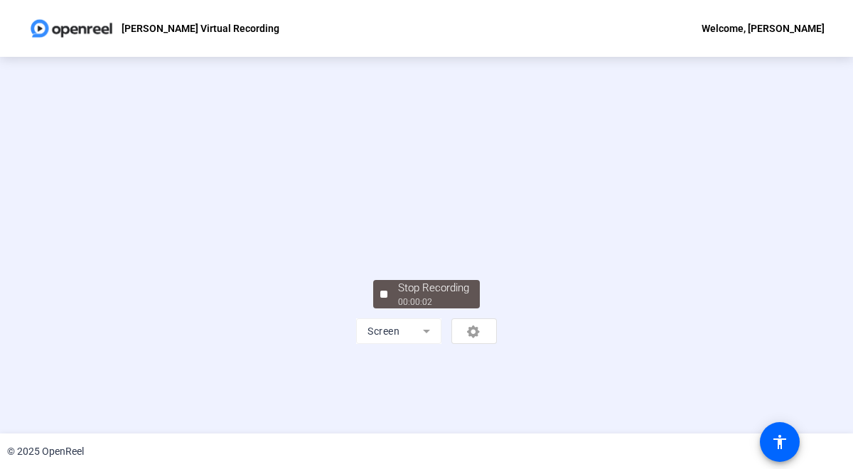
scroll to position [49, 0]
click at [447, 297] on div "Stop Recording" at bounding box center [433, 288] width 71 height 16
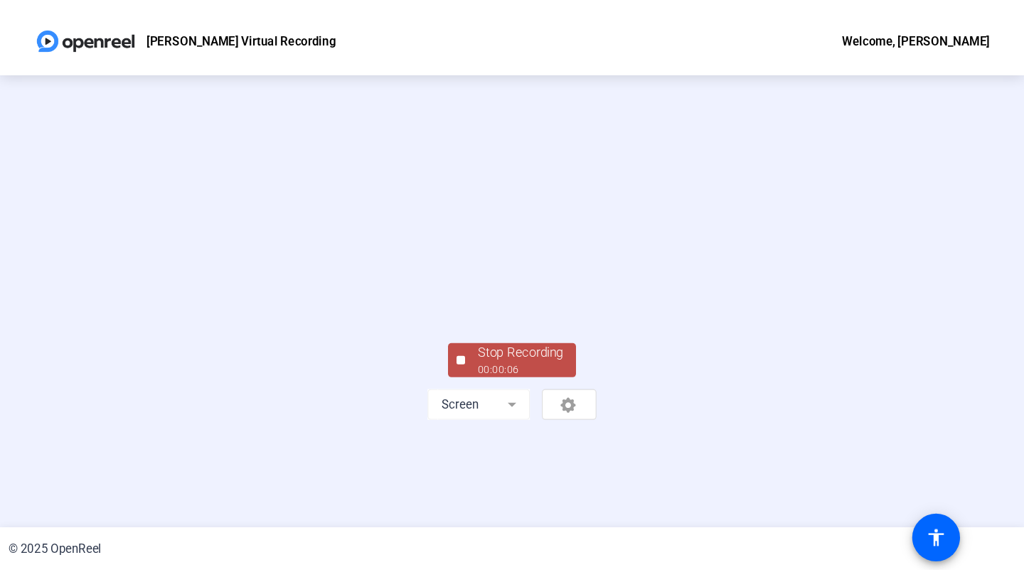
scroll to position [0, 0]
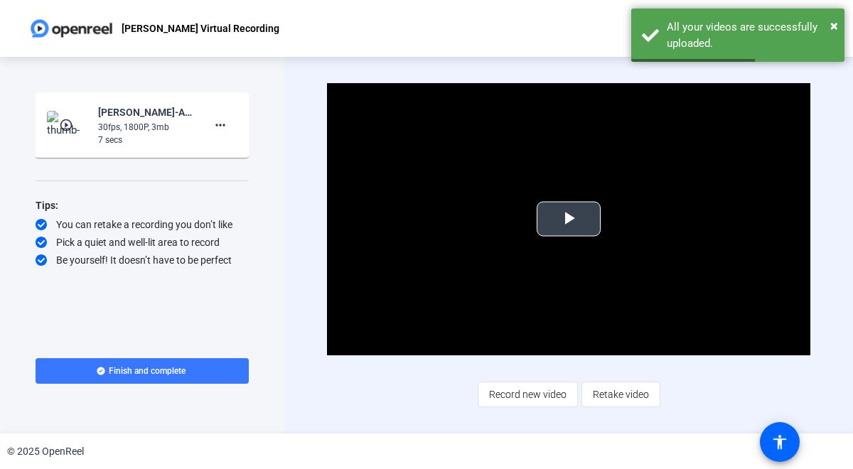
click at [569, 219] on span "Video Player" at bounding box center [569, 219] width 0 height 0
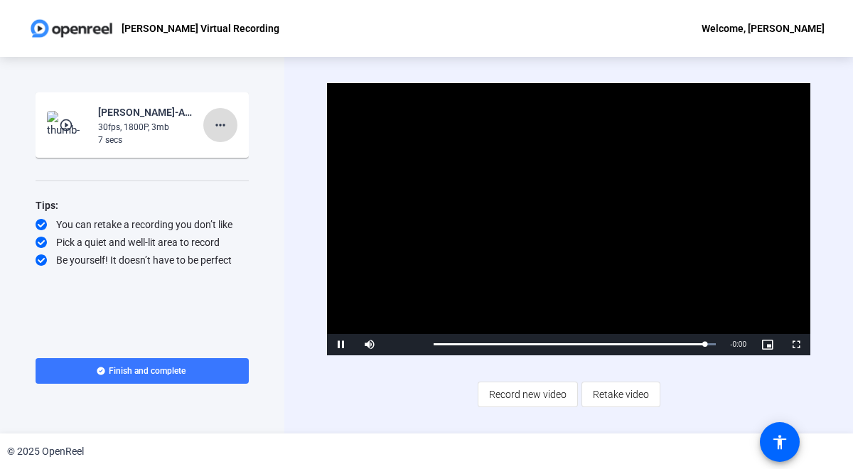
click at [220, 126] on mat-icon "more_horiz" at bounding box center [220, 125] width 17 height 17
click at [225, 156] on span "Delete clip" at bounding box center [243, 155] width 57 height 17
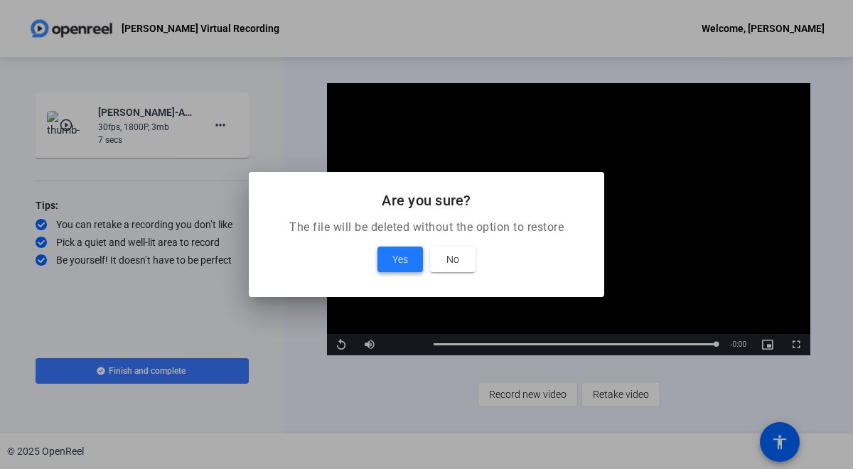
click at [397, 266] on span "Yes" at bounding box center [401, 259] width 16 height 17
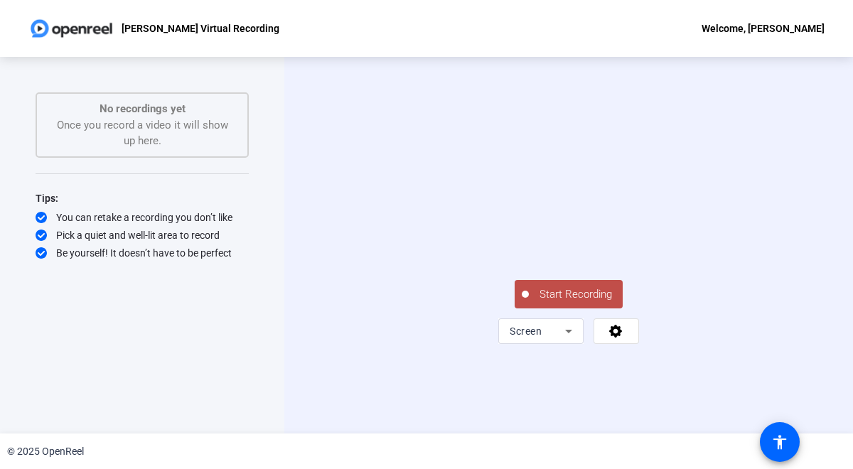
click at [580, 303] on span "Start Recording" at bounding box center [576, 295] width 94 height 16
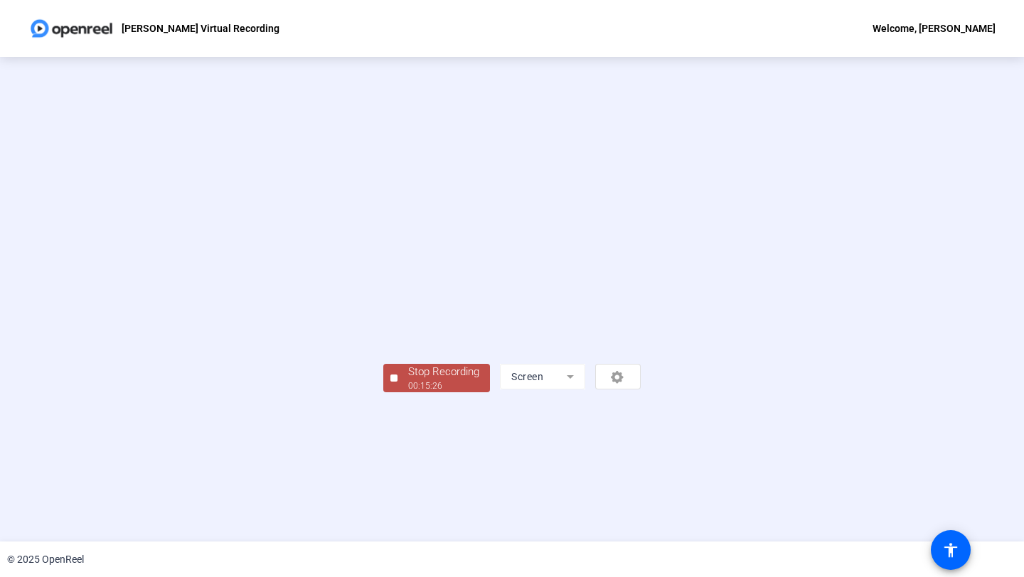
click at [408, 380] on div "Stop Recording" at bounding box center [443, 372] width 71 height 16
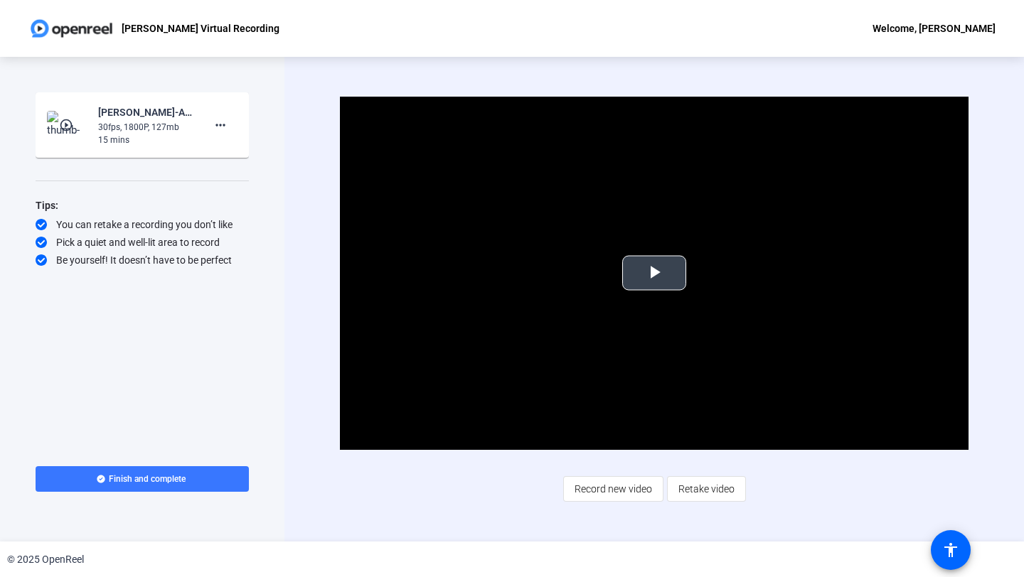
click at [654, 273] on span "Video Player" at bounding box center [654, 273] width 0 height 0
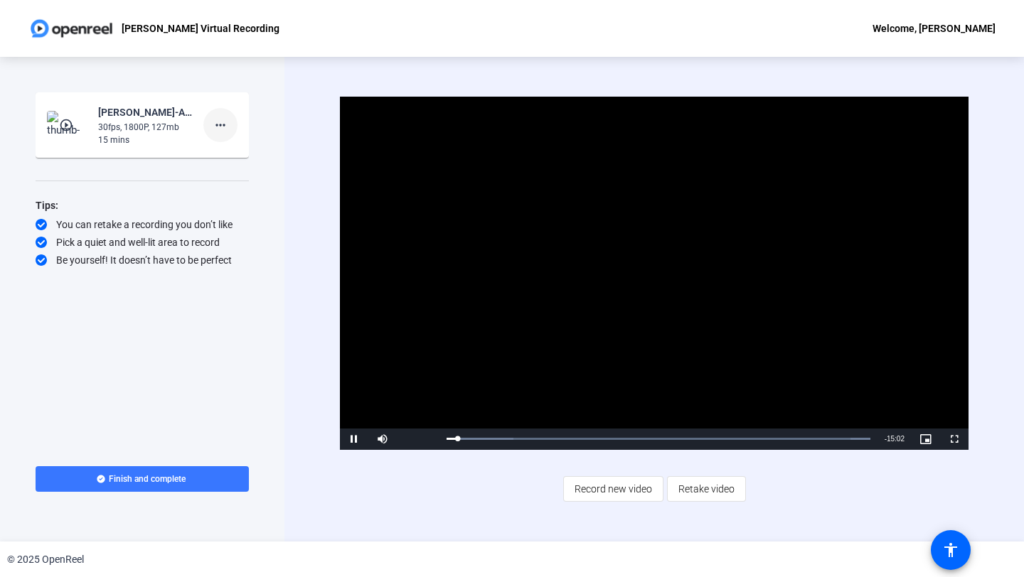
click at [224, 128] on mat-icon "more_horiz" at bounding box center [220, 125] width 17 height 17
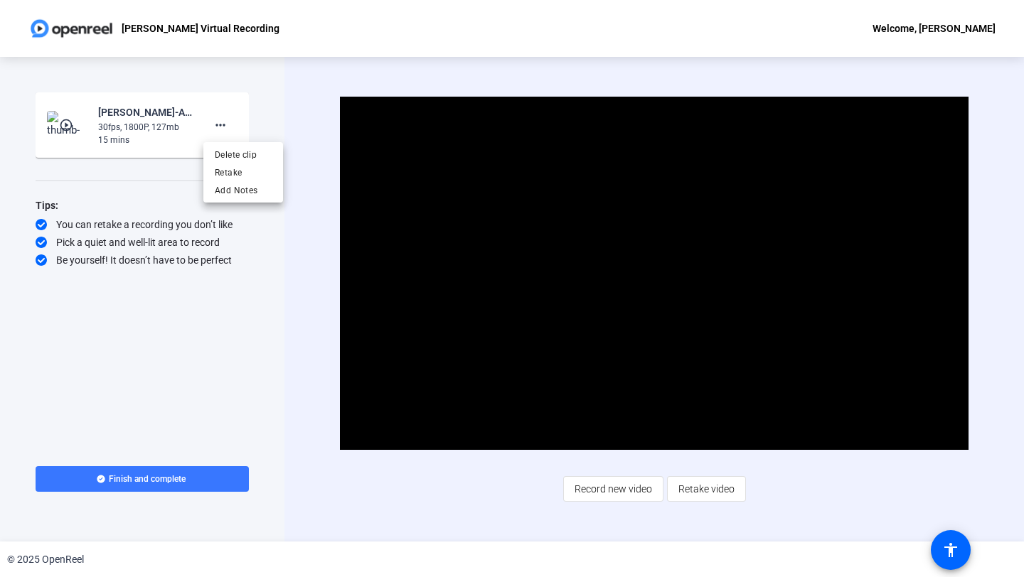
click at [889, 408] on div at bounding box center [512, 288] width 1024 height 577
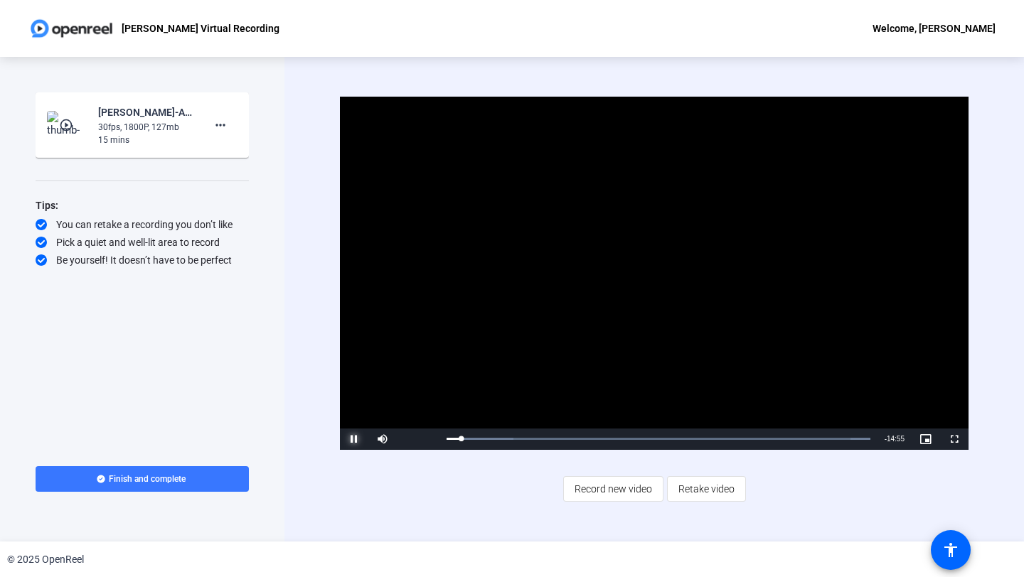
click at [353, 440] on span "Video Player" at bounding box center [354, 440] width 28 height 0
click at [220, 122] on mat-icon "more_horiz" at bounding box center [220, 125] width 17 height 17
click at [231, 186] on span "Add Notes" at bounding box center [243, 190] width 57 height 17
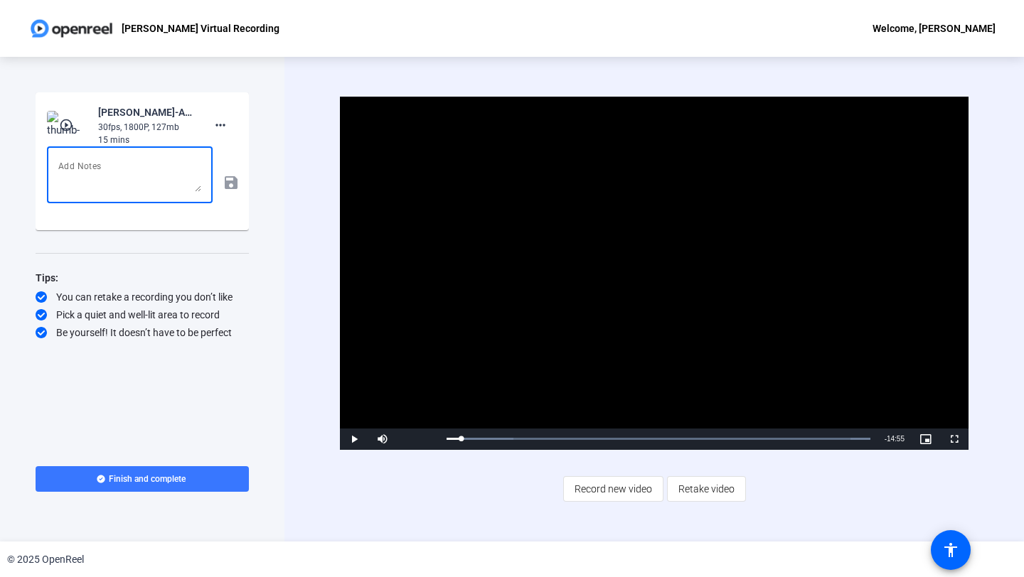
click at [172, 172] on textarea at bounding box center [129, 175] width 143 height 34
type textarea "Hello team. This is the final segment to be attached to part two of the PPT lec…"
click at [172, 474] on span "Finish and complete" at bounding box center [147, 479] width 77 height 11
